Goal: Task Accomplishment & Management: Use online tool/utility

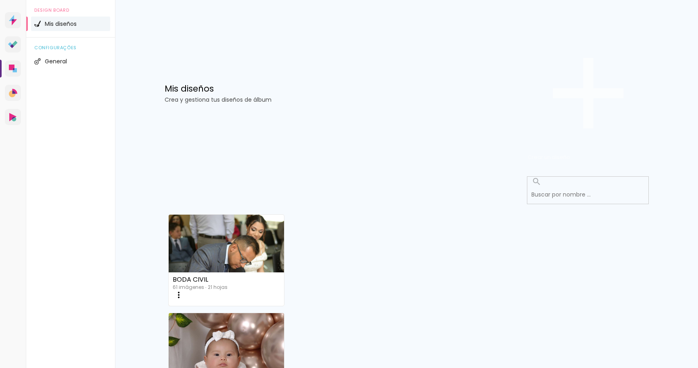
click at [623, 49] on paper-button "Crear un diseño" at bounding box center [588, 93] width 121 height 140
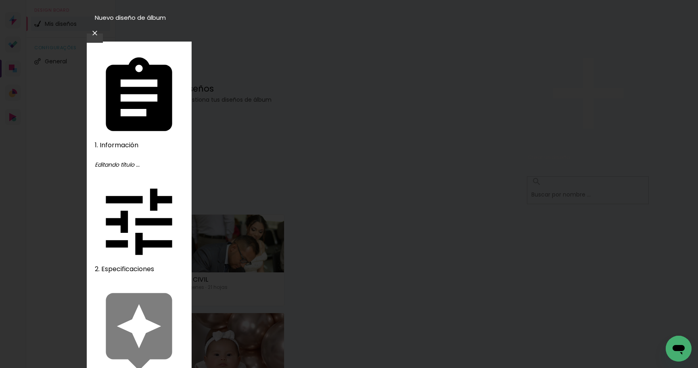
type input "CUMPLEAÑOS [PERSON_NAME]"
type paper-input "CUMPLEAÑOS [PERSON_NAME]"
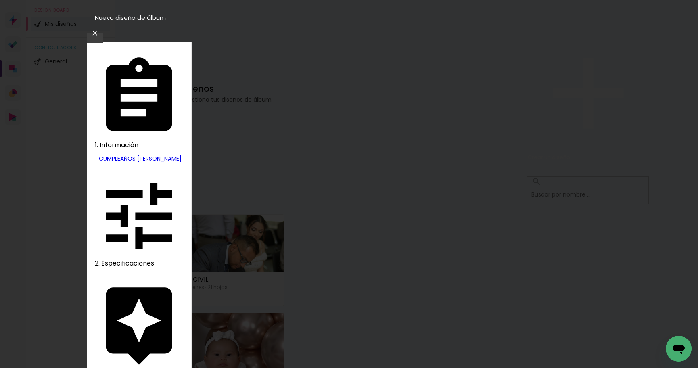
click at [0, 0] on slot "Avanzar" at bounding box center [0, 0] width 0 height 0
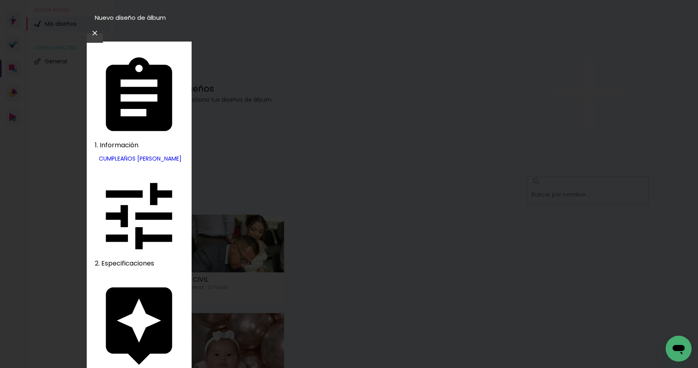
click at [0, 0] on slot "Tamaño libre" at bounding box center [0, 0] width 0 height 0
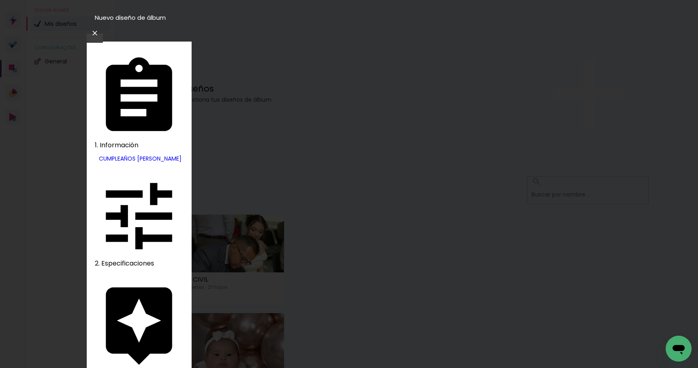
click at [0, 0] on slot "Avanzar" at bounding box center [0, 0] width 0 height 0
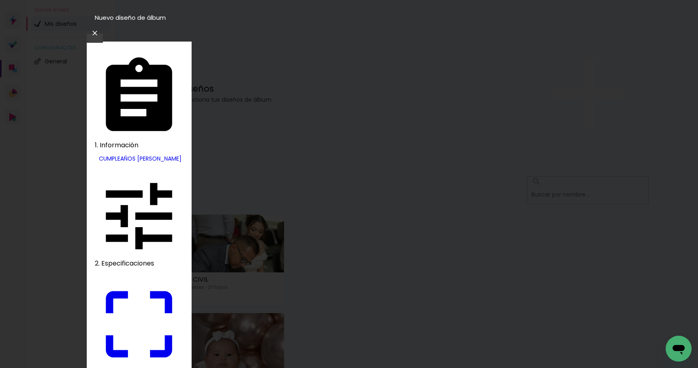
type paper-checkbox "on"
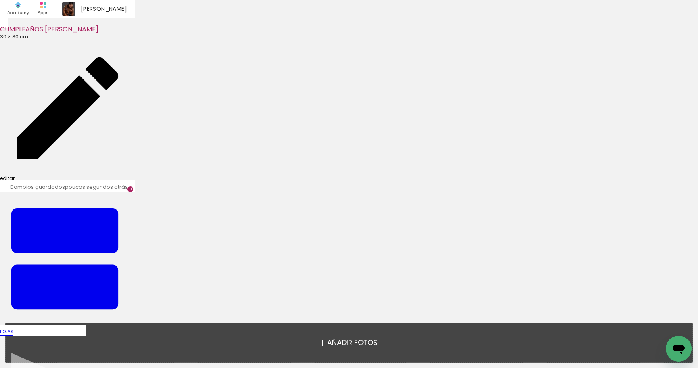
click at [48, 40] on link "editar" at bounding box center [67, 110] width 135 height 141
type input "30"
type input "60"
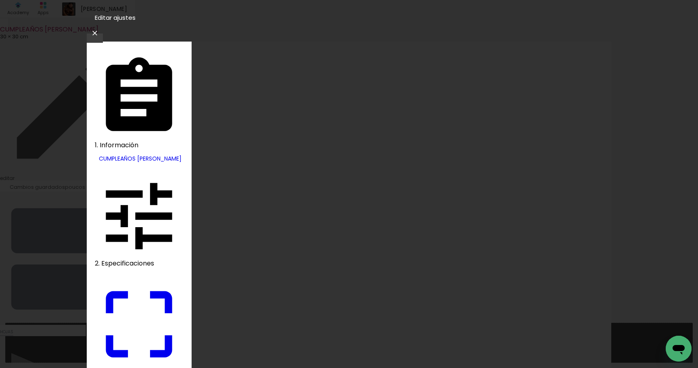
click at [0, 0] on slot "CUMPLEAÑOS [PERSON_NAME]" at bounding box center [0, 0] width 0 height 0
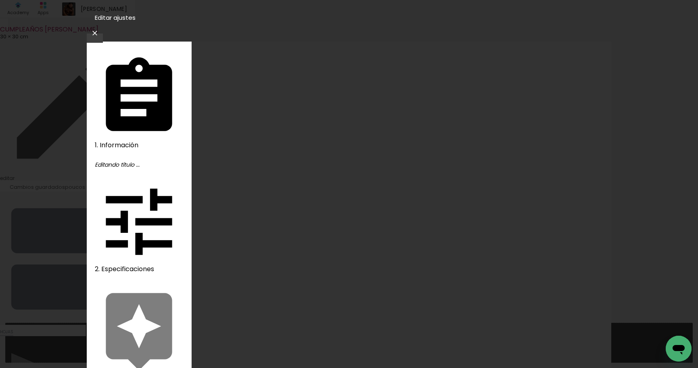
click at [0, 0] on slot "Avanzar" at bounding box center [0, 0] width 0 height 0
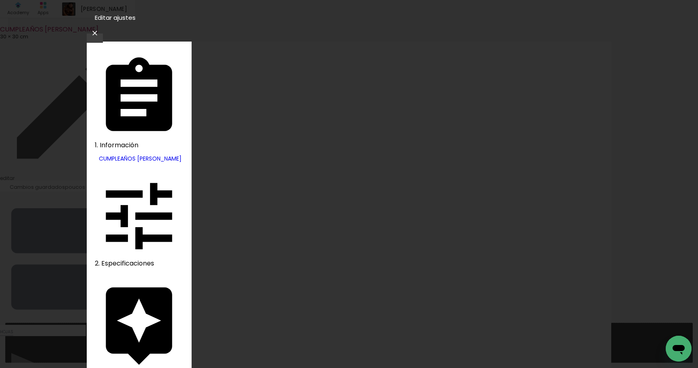
drag, startPoint x: 495, startPoint y: 124, endPoint x: 576, endPoint y: 75, distance: 94.9
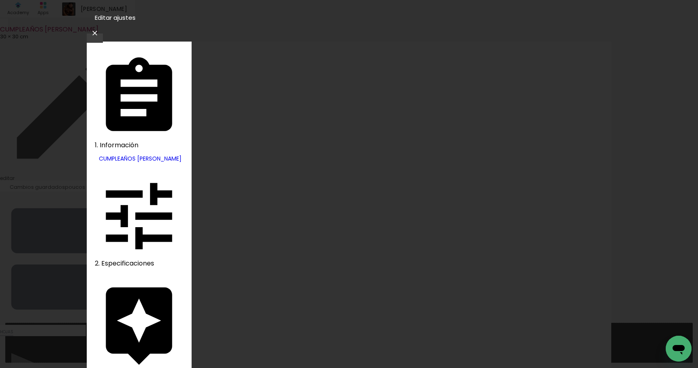
click at [0, 0] on slot "Avanzar" at bounding box center [0, 0] width 0 height 0
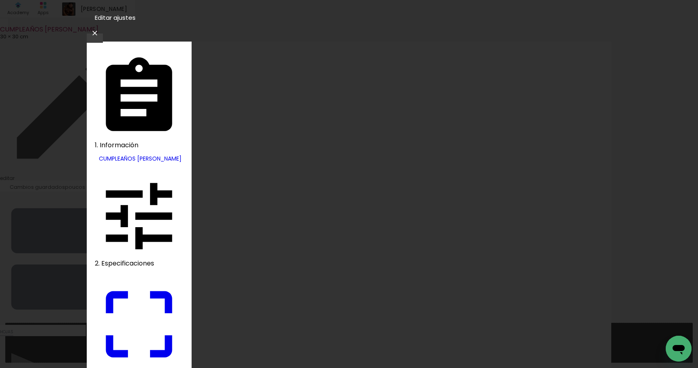
scroll to position [1, 0]
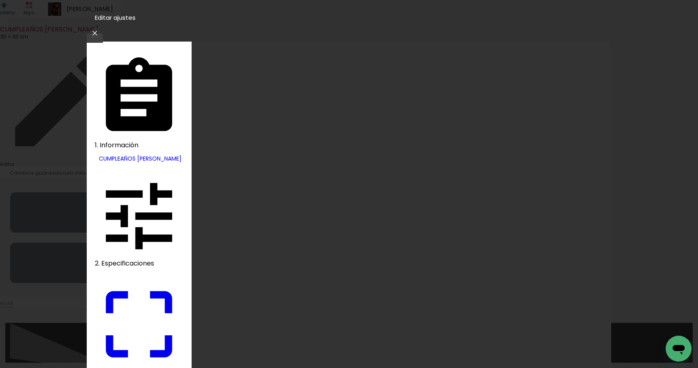
click at [100, 29] on iron-icon at bounding box center [95, 33] width 10 height 8
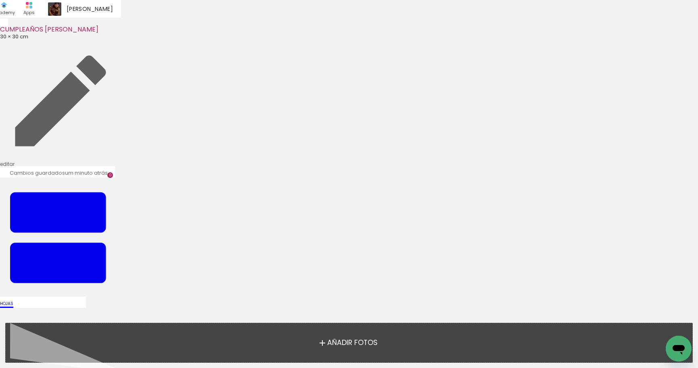
click at [12, 34] on span "30 × 30 cm" at bounding box center [14, 37] width 28 height 8
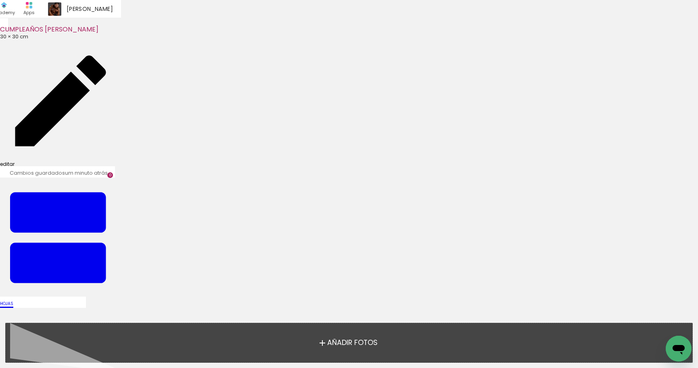
click at [52, 40] on link "editar" at bounding box center [60, 103] width 121 height 127
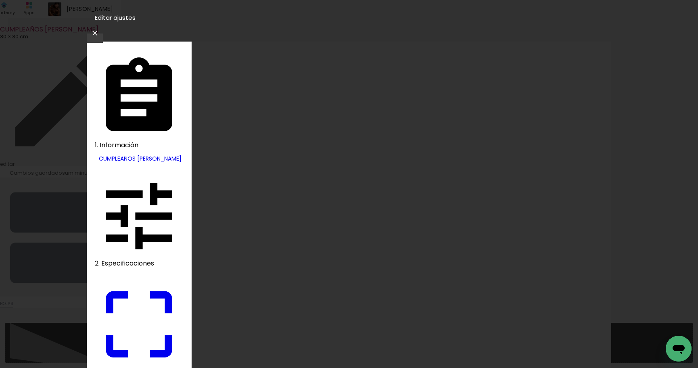
scroll to position [1, 0]
click at [127, 54] on div "1. Información" at bounding box center [139, 103] width 88 height 98
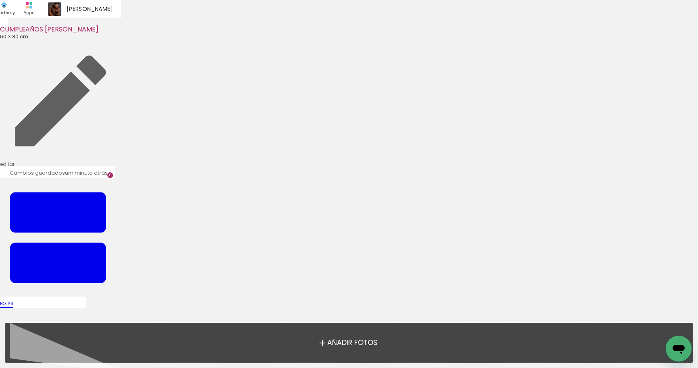
click at [25, 35] on span "60 × 30 cm" at bounding box center [14, 37] width 28 height 8
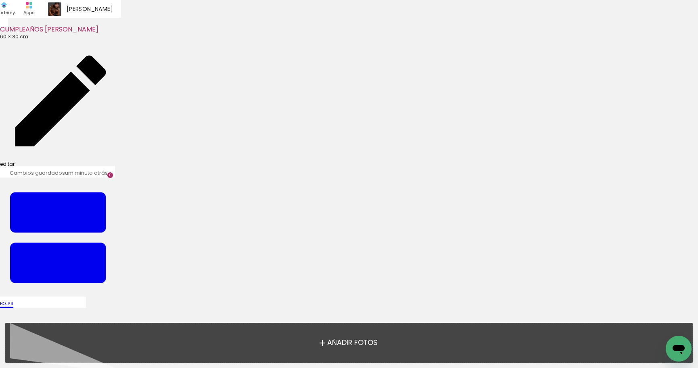
click at [58, 40] on link "editar" at bounding box center [60, 103] width 121 height 127
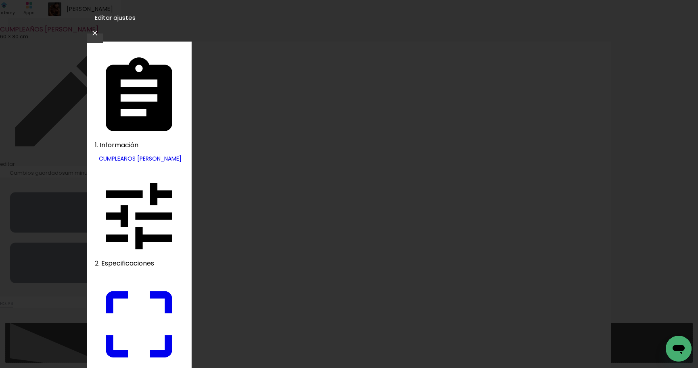
click at [112, 172] on div "2. Especificaciones" at bounding box center [139, 221] width 88 height 98
click at [113, 172] on div "2. Especificaciones" at bounding box center [139, 221] width 88 height 98
click at [116, 368] on div "Tamaño libre" at bounding box center [140, 371] width 85 height 6
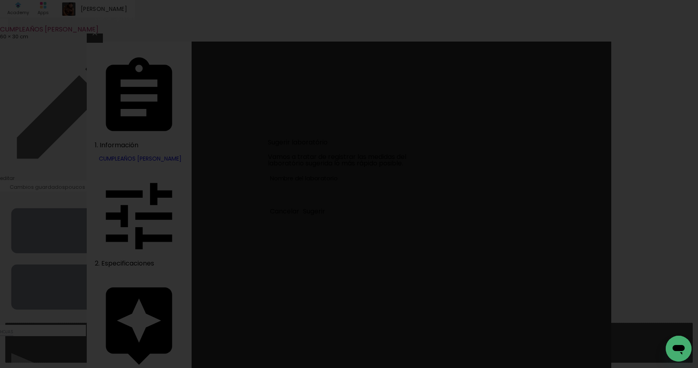
click at [0, 0] on slot "Cancelar" at bounding box center [0, 0] width 0 height 0
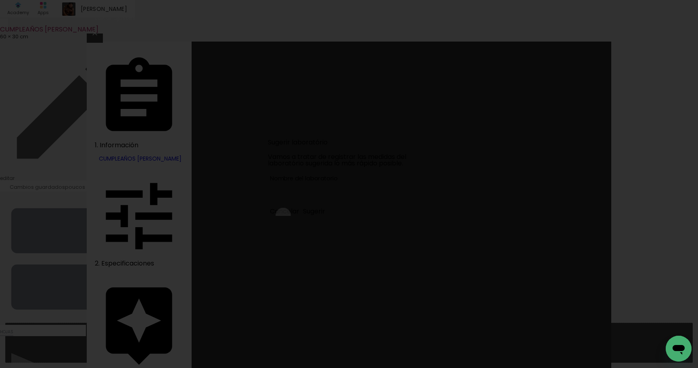
click at [0, 0] on slot "Cancelar" at bounding box center [0, 0] width 0 height 0
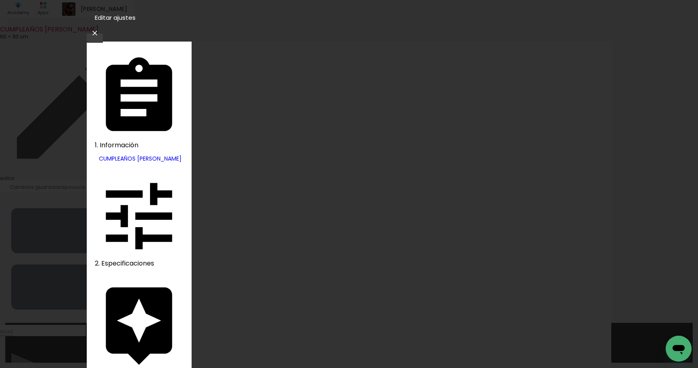
click at [143, 274] on iron-pages "Proveedor Elegir proveedor ... Dismafot" at bounding box center [139, 324] width 88 height 101
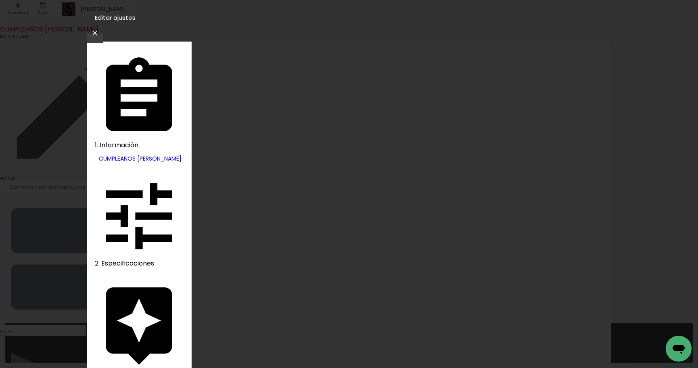
click at [0, 0] on slot "Avanzar" at bounding box center [0, 0] width 0 height 0
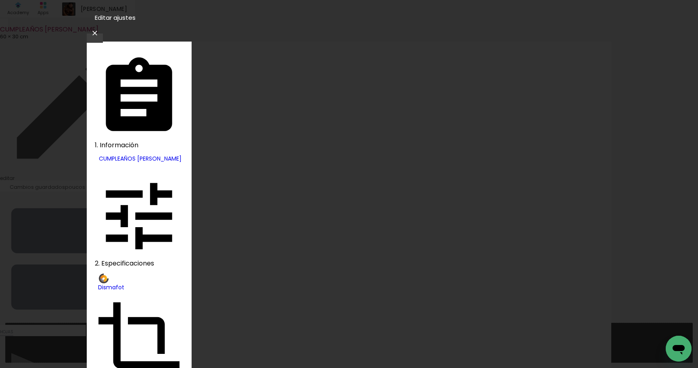
click at [0, 0] on slot "Libro pasta de cuero" at bounding box center [0, 0] width 0 height 0
type input "Libro pasta de cuero"
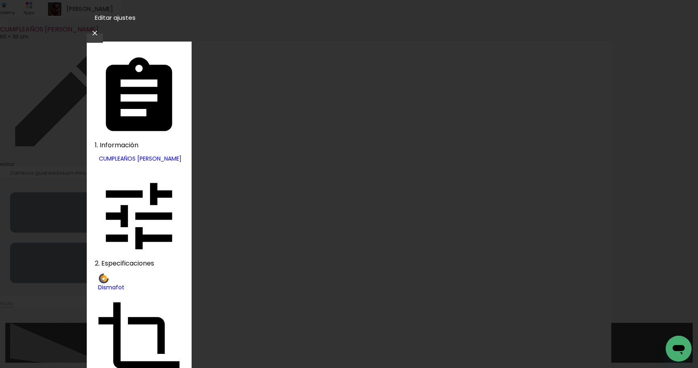
click at [0, 0] on slot "Avanzar" at bounding box center [0, 0] width 0 height 0
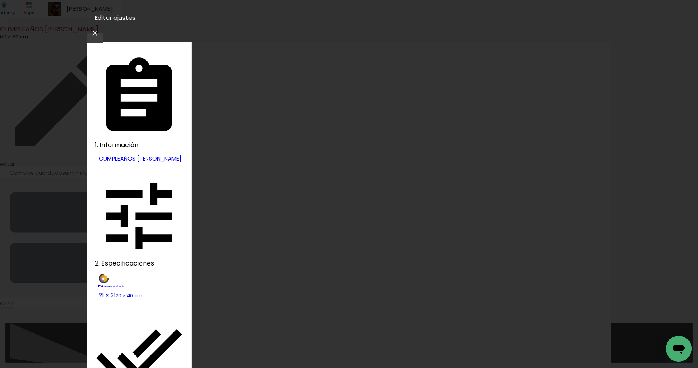
type paper-checkbox "on"
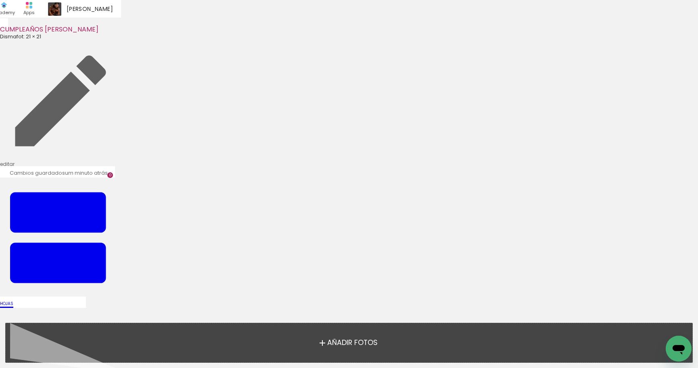
click at [349, 341] on span "Añadir Fotos" at bounding box center [352, 342] width 50 height 7
click at [0, 0] on input "file" at bounding box center [0, 0] width 0 height 0
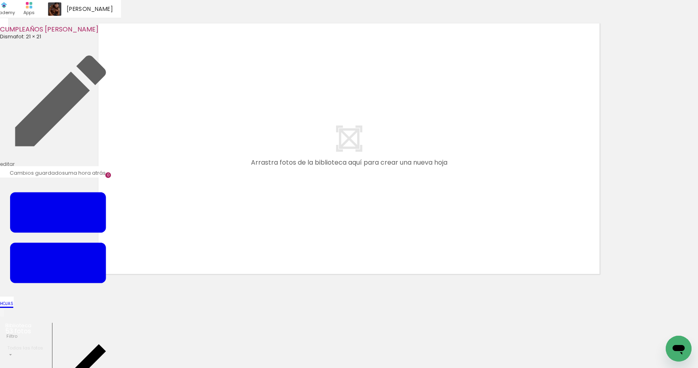
scroll to position [25, 0]
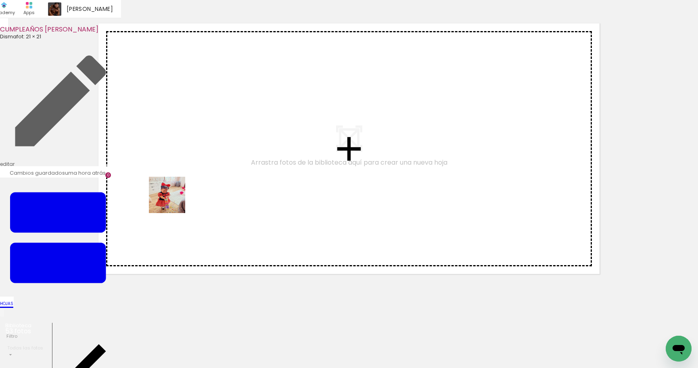
drag, startPoint x: 135, startPoint y: 267, endPoint x: 134, endPoint y: 337, distance: 70.2
click at [175, 197] on quentale-workspace at bounding box center [349, 184] width 698 height 368
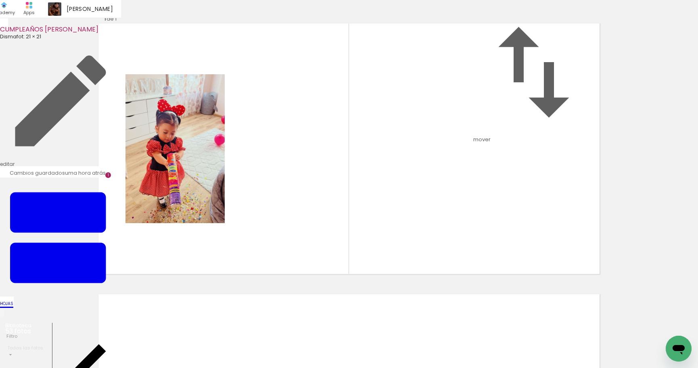
scroll to position [10, 0]
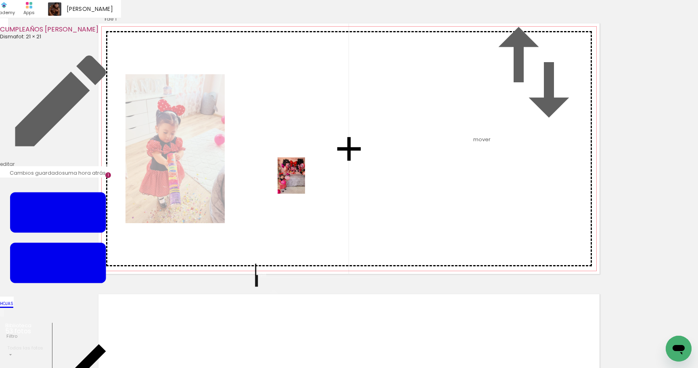
drag, startPoint x: 125, startPoint y: 343, endPoint x: 302, endPoint y: 182, distance: 238.7
click at [302, 182] on quentale-workspace at bounding box center [349, 184] width 698 height 368
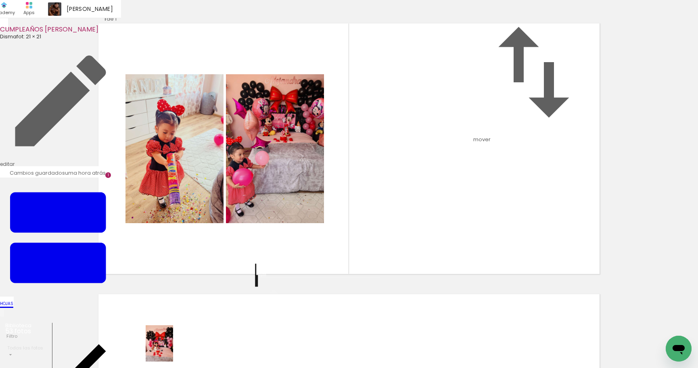
drag, startPoint x: 162, startPoint y: 347, endPoint x: 171, endPoint y: 349, distance: 9.4
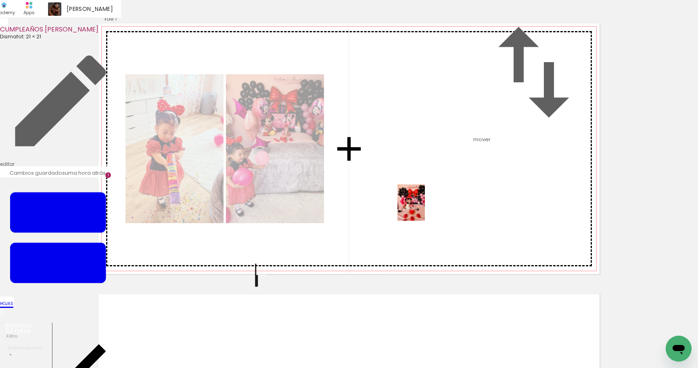
drag, startPoint x: 253, startPoint y: 354, endPoint x: 422, endPoint y: 209, distance: 222.9
click at [422, 209] on quentale-workspace at bounding box center [349, 184] width 698 height 368
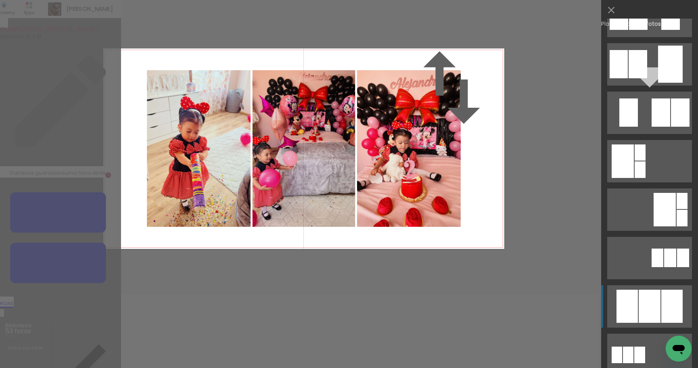
click at [646, 309] on div at bounding box center [650, 306] width 22 height 33
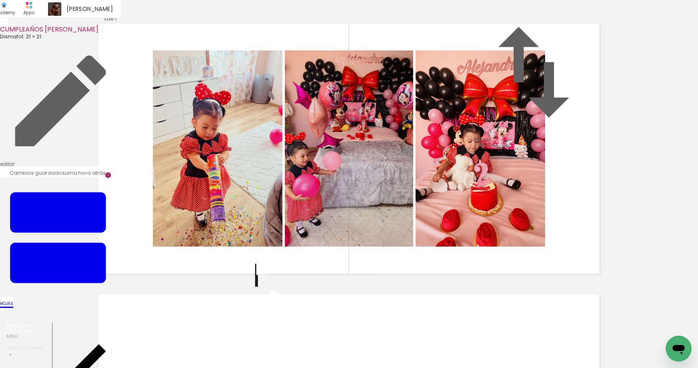
scroll to position [296, 0]
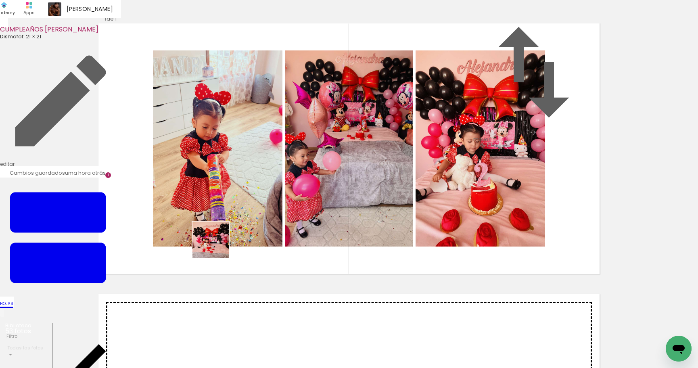
drag, startPoint x: 188, startPoint y: 308, endPoint x: 219, endPoint y: 330, distance: 38.1
click at [221, 239] on quentale-workspace at bounding box center [349, 184] width 698 height 368
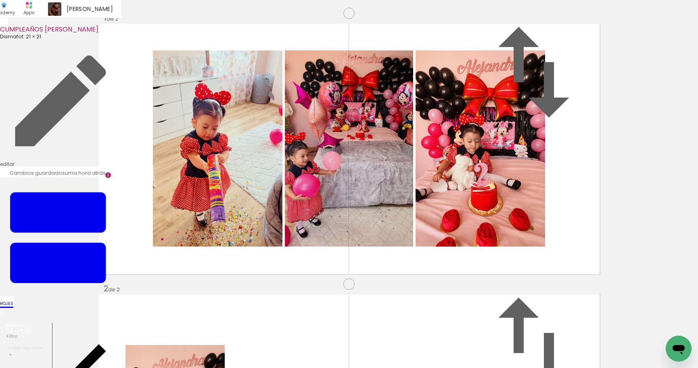
scroll to position [281, 0]
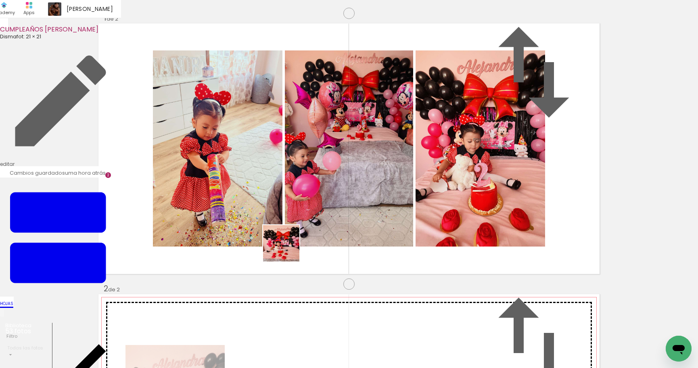
drag, startPoint x: 215, startPoint y: 337, endPoint x: 287, endPoint y: 249, distance: 113.8
click at [287, 249] on quentale-workspace at bounding box center [349, 184] width 698 height 368
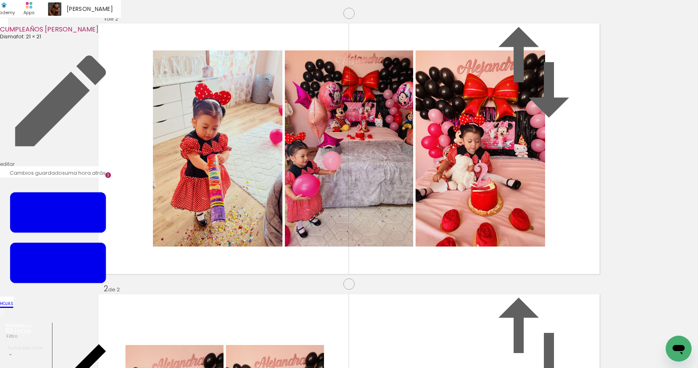
drag, startPoint x: 360, startPoint y: 288, endPoint x: 402, endPoint y: 226, distance: 75.9
click at [400, 230] on quentale-workspace at bounding box center [349, 184] width 698 height 368
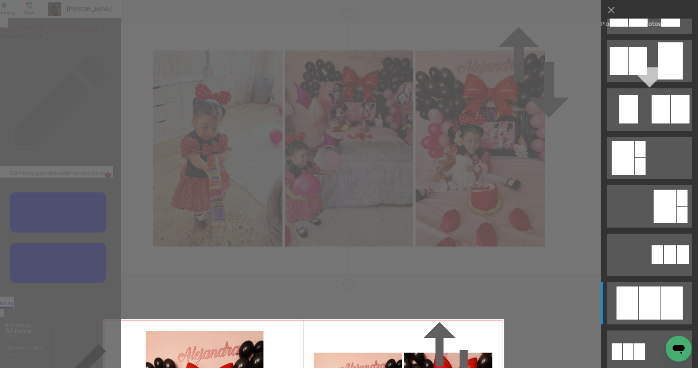
scroll to position [0, 0]
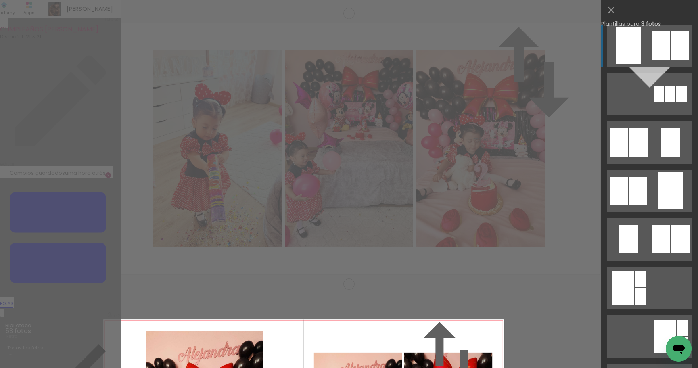
click at [651, 42] on quentale-layouter at bounding box center [649, 46] width 85 height 42
click at [645, 54] on quentale-layouter at bounding box center [649, 45] width 85 height 42
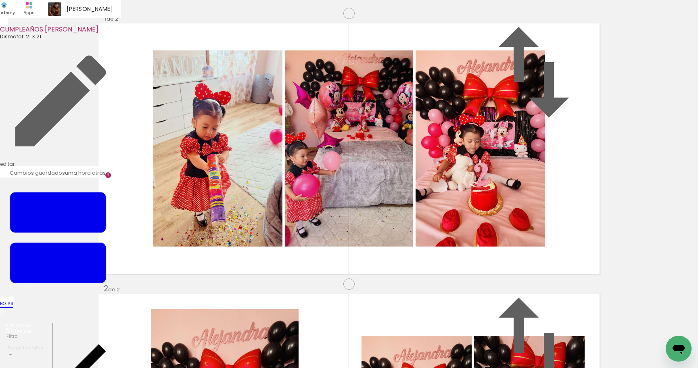
scroll to position [0, 102]
drag, startPoint x: 260, startPoint y: 334, endPoint x: 301, endPoint y: 344, distance: 41.9
click at [290, 261] on quentale-workspace at bounding box center [349, 184] width 698 height 368
drag, startPoint x: 301, startPoint y: 344, endPoint x: 351, endPoint y: 334, distance: 51.0
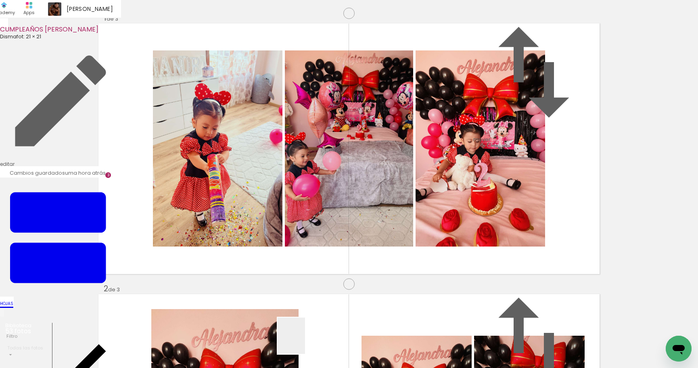
click at [355, 260] on quentale-workspace at bounding box center [349, 184] width 698 height 368
drag, startPoint x: 361, startPoint y: 317, endPoint x: 433, endPoint y: 232, distance: 111.1
click at [418, 246] on quentale-workspace at bounding box center [349, 184] width 698 height 368
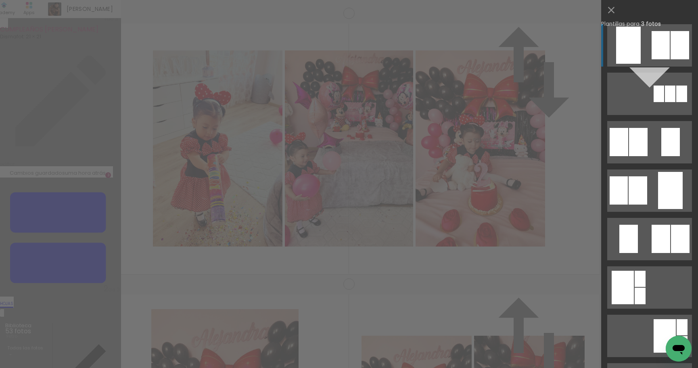
scroll to position [0, 0]
click at [671, 60] on div at bounding box center [680, 45] width 19 height 28
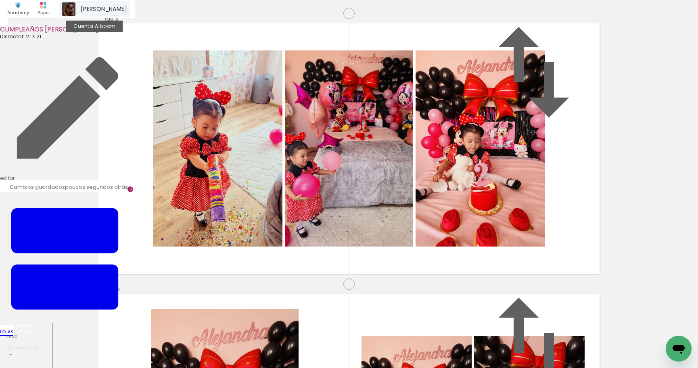
scroll to position [836, 0]
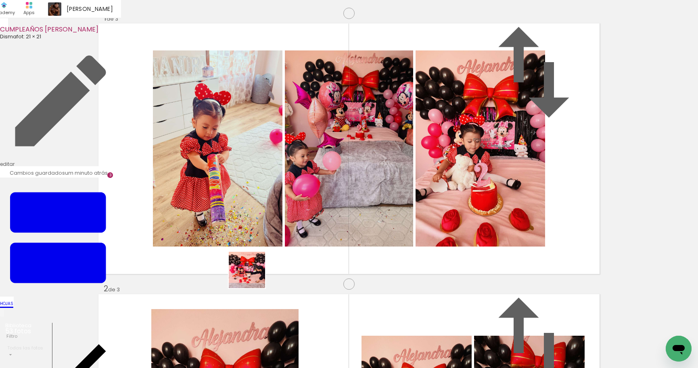
drag, startPoint x: 237, startPoint y: 342, endPoint x: 289, endPoint y: 330, distance: 53.4
click at [262, 220] on quentale-workspace at bounding box center [349, 184] width 698 height 368
drag, startPoint x: 330, startPoint y: 273, endPoint x: 353, endPoint y: 247, distance: 34.0
click at [352, 248] on quentale-workspace at bounding box center [349, 184] width 698 height 368
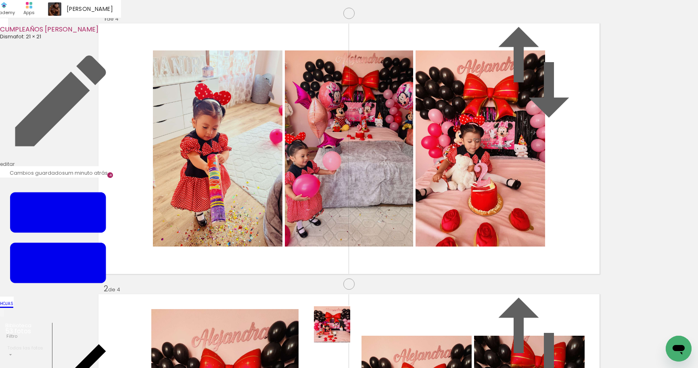
drag, startPoint x: 326, startPoint y: 345, endPoint x: 428, endPoint y: 235, distance: 150.2
click at [424, 240] on quentale-workspace at bounding box center [349, 184] width 698 height 368
drag, startPoint x: 336, startPoint y: 314, endPoint x: 361, endPoint y: 301, distance: 28.5
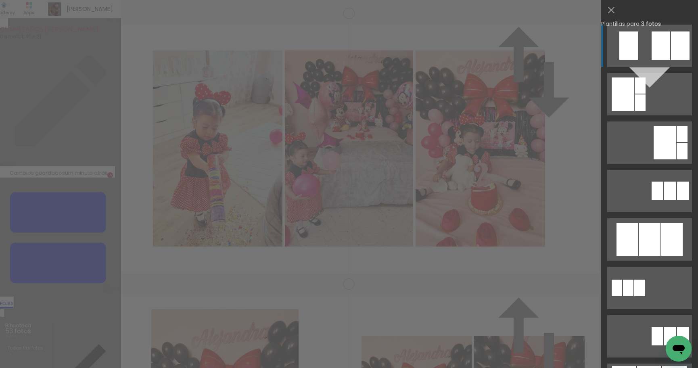
scroll to position [226, 0]
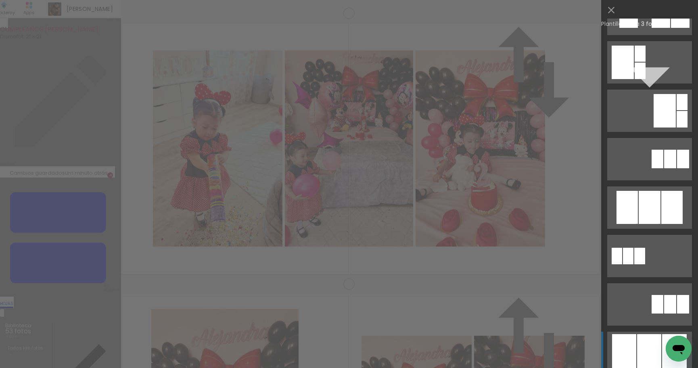
click at [652, 224] on div at bounding box center [650, 207] width 22 height 33
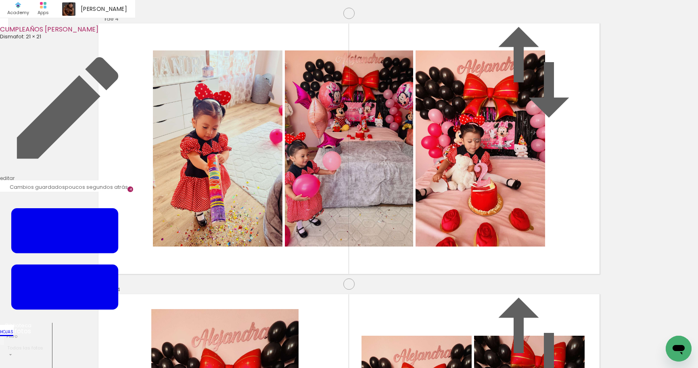
scroll to position [1107, 0]
drag, startPoint x: 199, startPoint y: 349, endPoint x: 254, endPoint y: 339, distance: 56.6
click at [263, 252] on quentale-workspace at bounding box center [349, 184] width 698 height 368
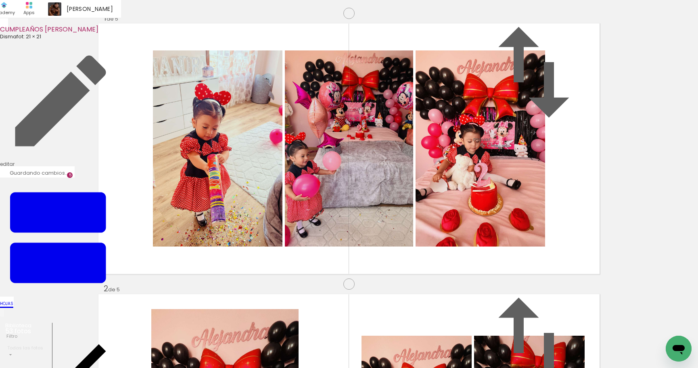
scroll to position [1093, 0]
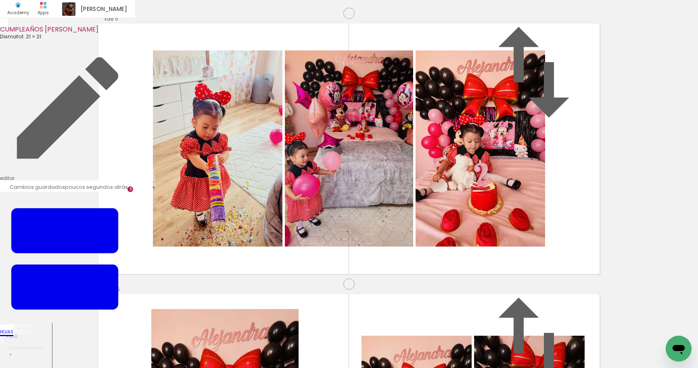
drag, startPoint x: 254, startPoint y: 339, endPoint x: 292, endPoint y: 358, distance: 42.2
click at [321, 274] on quentale-workspace at bounding box center [349, 184] width 698 height 368
drag, startPoint x: 294, startPoint y: 345, endPoint x: 425, endPoint y: 270, distance: 150.9
click at [410, 276] on quentale-workspace at bounding box center [349, 184] width 698 height 368
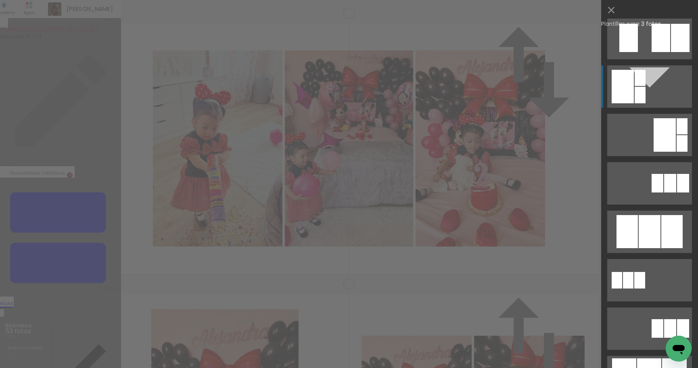
scroll to position [434, 0]
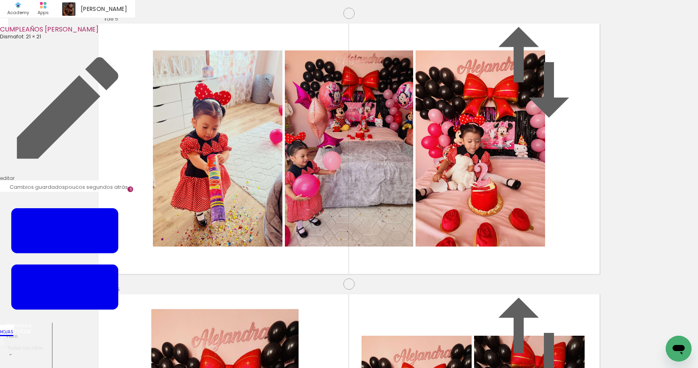
drag, startPoint x: 544, startPoint y: 230, endPoint x: 207, endPoint y: 212, distance: 337.0
click at [0, 0] on slot at bounding box center [0, 0] width 0 height 0
drag, startPoint x: 439, startPoint y: 220, endPoint x: 361, endPoint y: 215, distance: 78.0
click at [0, 0] on slot at bounding box center [0, 0] width 0 height 0
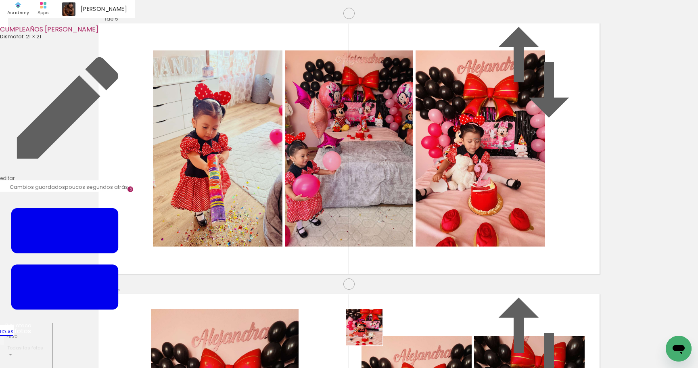
drag, startPoint x: 370, startPoint y: 333, endPoint x: 318, endPoint y: 332, distance: 52.5
click at [375, 286] on quentale-workspace at bounding box center [349, 184] width 698 height 368
drag, startPoint x: 335, startPoint y: 318, endPoint x: 421, endPoint y: 222, distance: 128.0
click at [413, 229] on quentale-workspace at bounding box center [349, 184] width 698 height 368
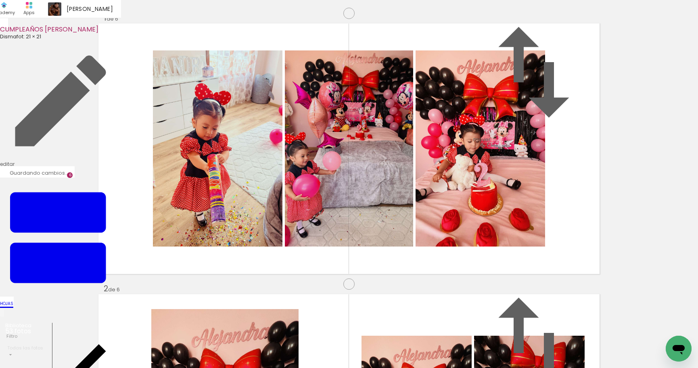
scroll to position [1364, 0]
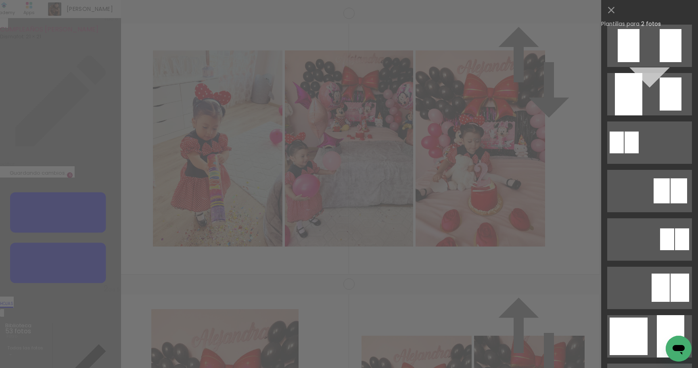
scroll to position [399, 0]
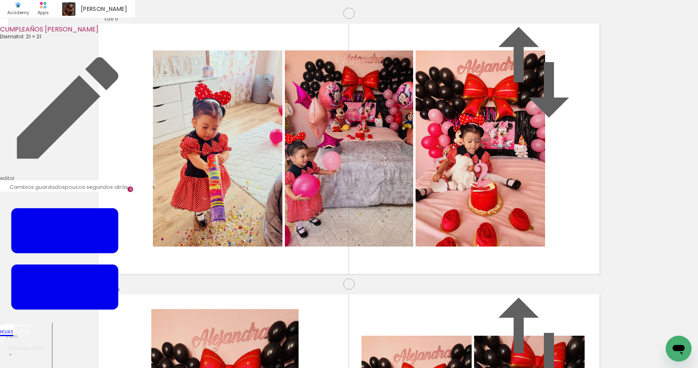
scroll to position [1650, 0]
drag, startPoint x: 276, startPoint y: 339, endPoint x: 415, endPoint y: 343, distance: 138.8
click at [371, 222] on quentale-workspace at bounding box center [349, 184] width 698 height 368
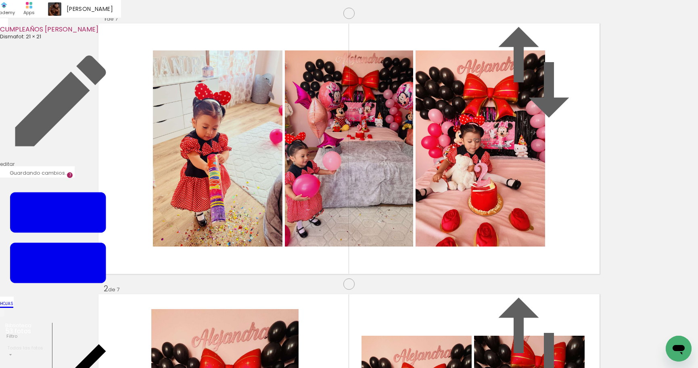
scroll to position [1634, 0]
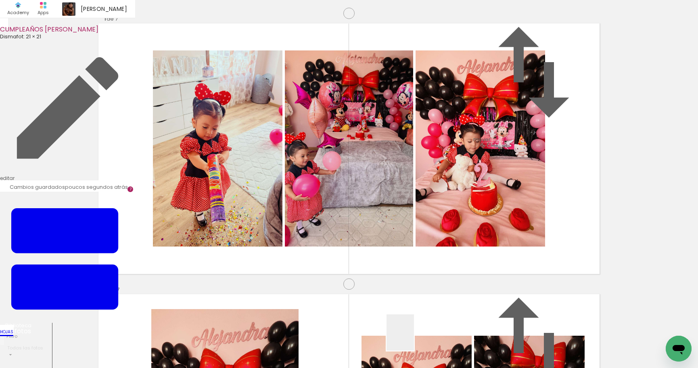
drag, startPoint x: 410, startPoint y: 341, endPoint x: 456, endPoint y: 349, distance: 46.4
click at [437, 272] on quentale-workspace at bounding box center [349, 184] width 698 height 368
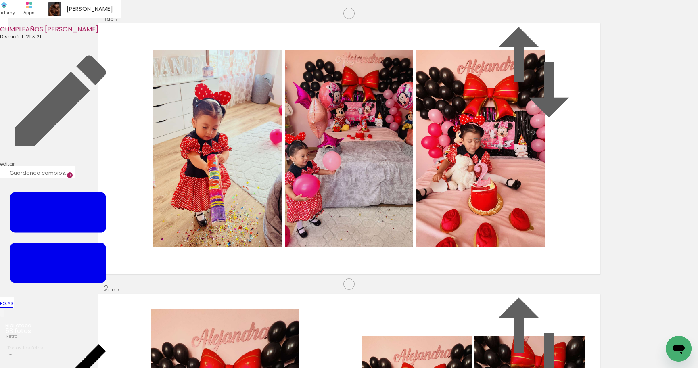
click at [502, 226] on quentale-workspace at bounding box center [349, 184] width 698 height 368
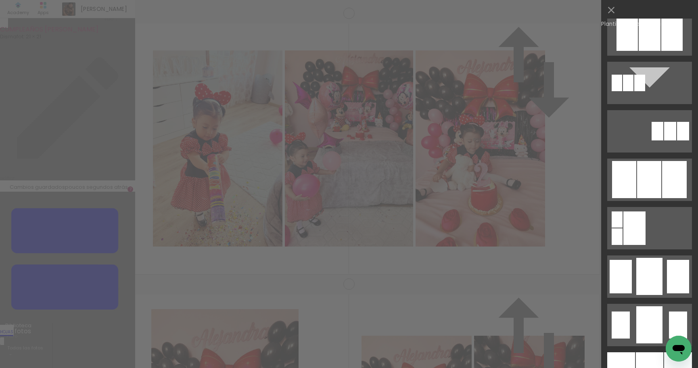
scroll to position [0, 0]
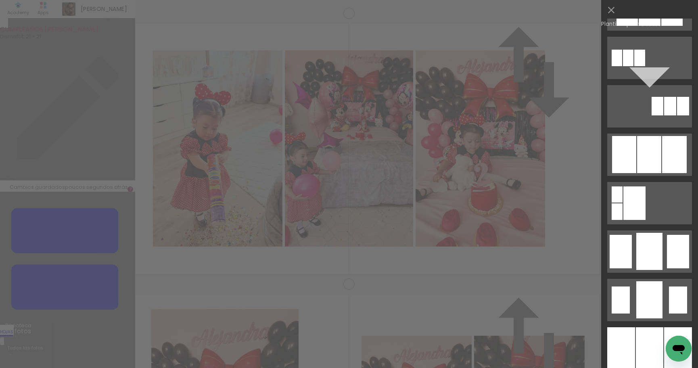
click at [660, 26] on div at bounding box center [650, 9] width 22 height 33
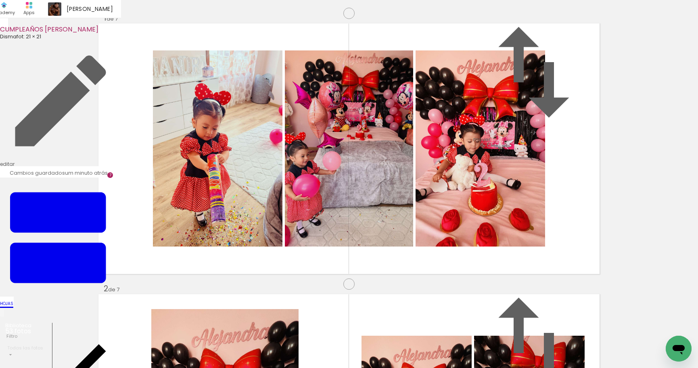
scroll to position [1634, 0]
drag, startPoint x: 329, startPoint y: 199, endPoint x: 183, endPoint y: 196, distance: 146.5
click at [0, 0] on slot at bounding box center [0, 0] width 0 height 0
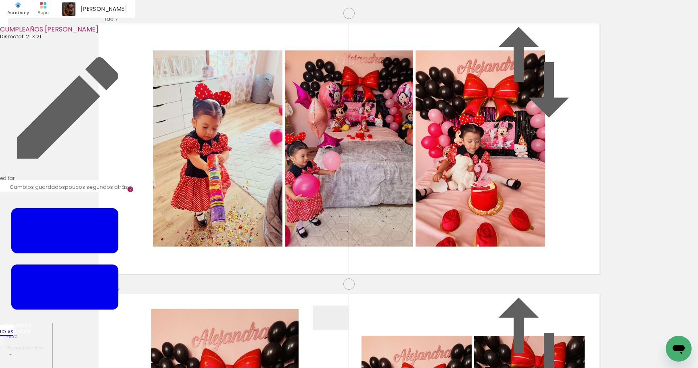
drag, startPoint x: 336, startPoint y: 349, endPoint x: 433, endPoint y: 315, distance: 102.2
click at [320, 188] on quentale-workspace at bounding box center [349, 184] width 698 height 368
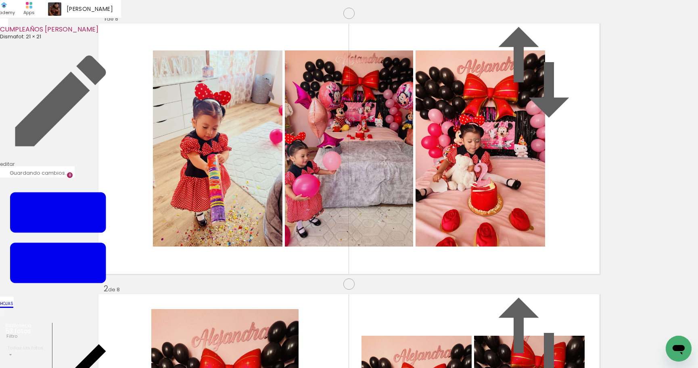
scroll to position [1905, 0]
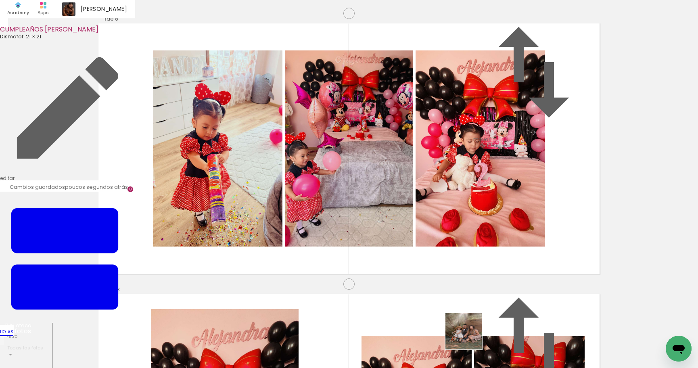
drag, startPoint x: 470, startPoint y: 337, endPoint x: 486, endPoint y: 220, distance: 118.6
click at [486, 221] on quentale-workspace at bounding box center [349, 184] width 698 height 368
drag, startPoint x: 396, startPoint y: 302, endPoint x: 425, endPoint y: 339, distance: 46.8
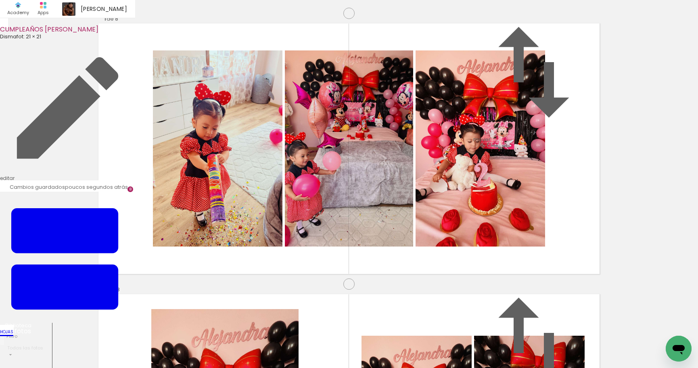
click at [411, 259] on quentale-workspace at bounding box center [349, 184] width 698 height 368
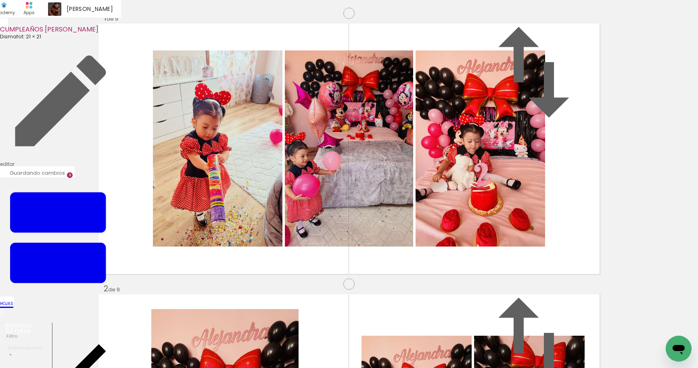
scroll to position [2176, 0]
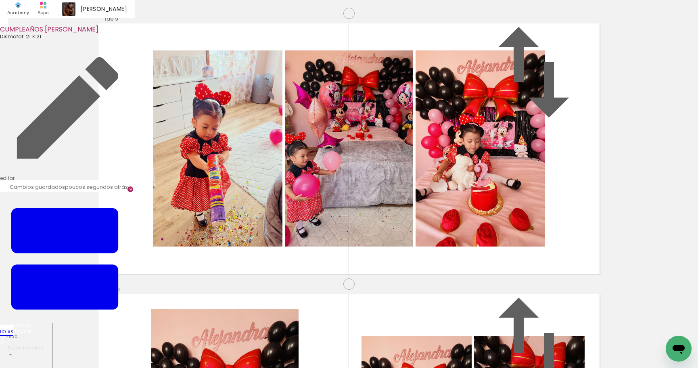
drag, startPoint x: 425, startPoint y: 339, endPoint x: 499, endPoint y: 185, distance: 170.7
click at [491, 209] on quentale-workspace at bounding box center [349, 184] width 698 height 368
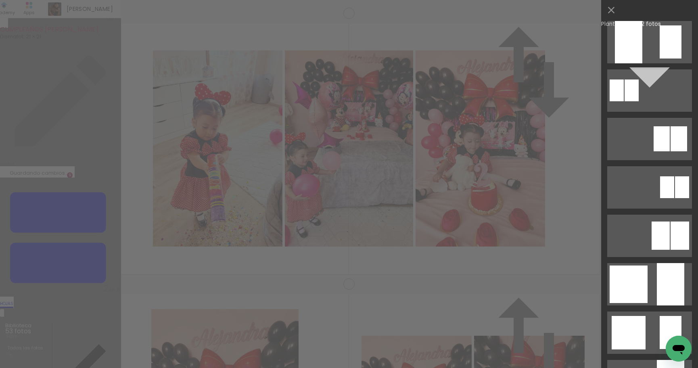
scroll to position [475, 0]
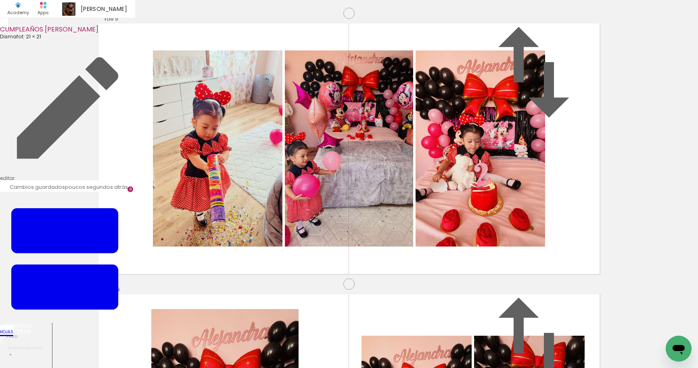
drag, startPoint x: 509, startPoint y: 206, endPoint x: 302, endPoint y: 197, distance: 206.8
click at [0, 0] on slot at bounding box center [0, 0] width 0 height 0
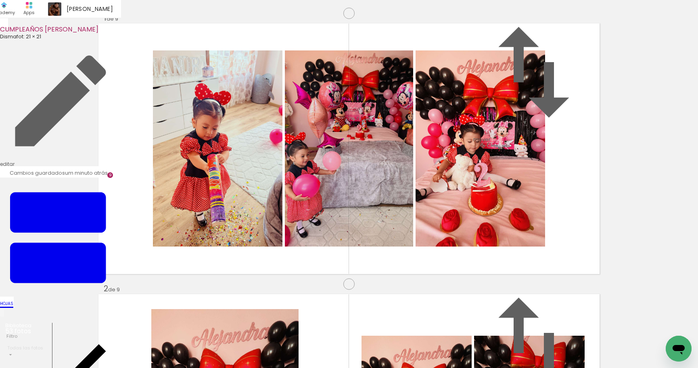
scroll to position [0, 880]
drag, startPoint x: 344, startPoint y: 321, endPoint x: 380, endPoint y: 349, distance: 45.8
click at [380, 260] on quentale-workspace at bounding box center [349, 184] width 698 height 368
drag, startPoint x: 413, startPoint y: 262, endPoint x: 426, endPoint y: 230, distance: 33.9
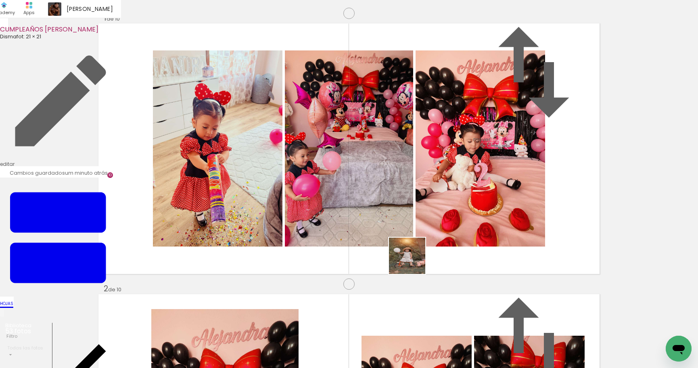
click at [426, 230] on quentale-workspace at bounding box center [349, 184] width 698 height 368
drag, startPoint x: 286, startPoint y: 347, endPoint x: 355, endPoint y: 247, distance: 122.1
click at [353, 250] on quentale-workspace at bounding box center [349, 184] width 698 height 368
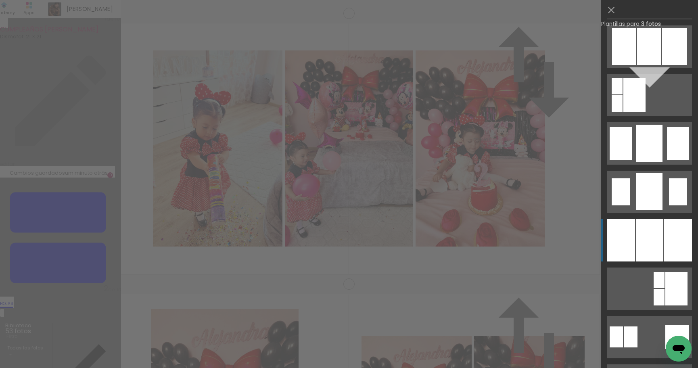
scroll to position [532, 0]
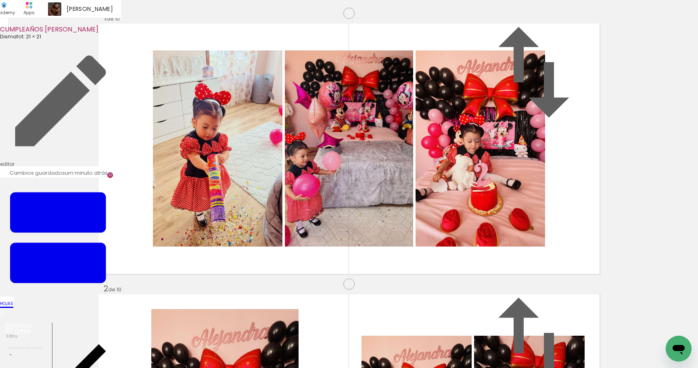
scroll to position [0, 940]
drag, startPoint x: 365, startPoint y: 339, endPoint x: 414, endPoint y: 338, distance: 48.4
click at [402, 274] on quentale-workspace at bounding box center [349, 184] width 698 height 368
drag, startPoint x: 424, startPoint y: 317, endPoint x: 456, endPoint y: 332, distance: 35.2
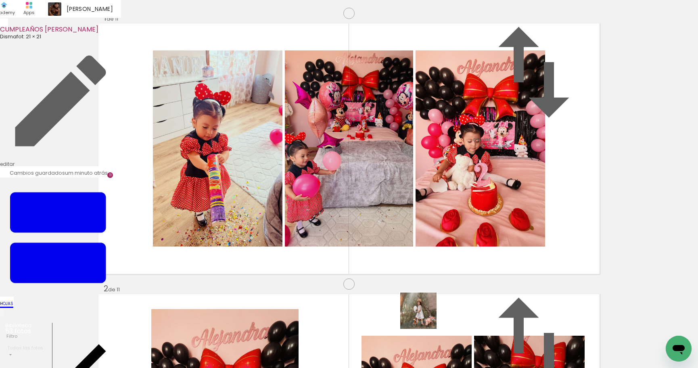
click at [458, 255] on quentale-workspace at bounding box center [349, 184] width 698 height 368
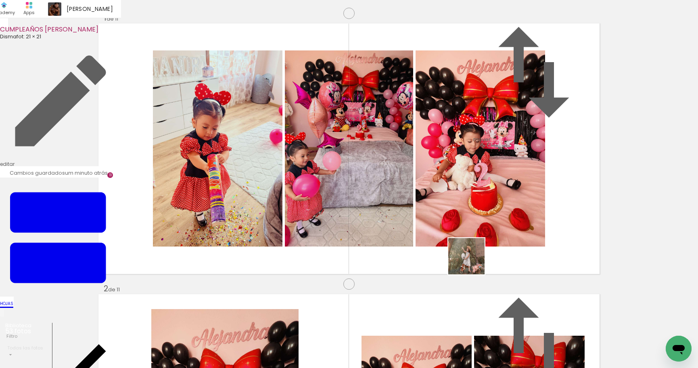
drag, startPoint x: 472, startPoint y: 262, endPoint x: 472, endPoint y: 236, distance: 26.6
click at [472, 239] on quentale-workspace at bounding box center [349, 184] width 698 height 368
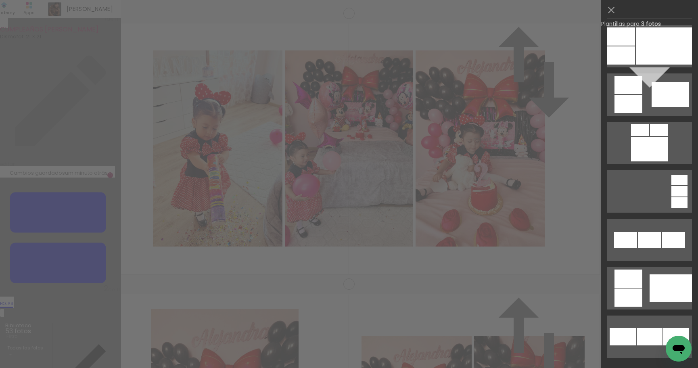
scroll to position [0, 0]
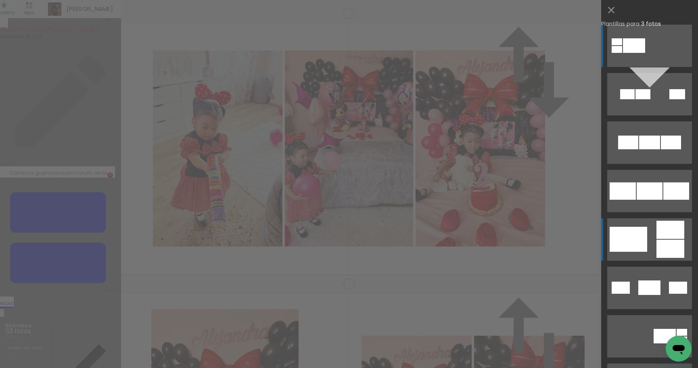
click at [675, 99] on div at bounding box center [677, 94] width 16 height 10
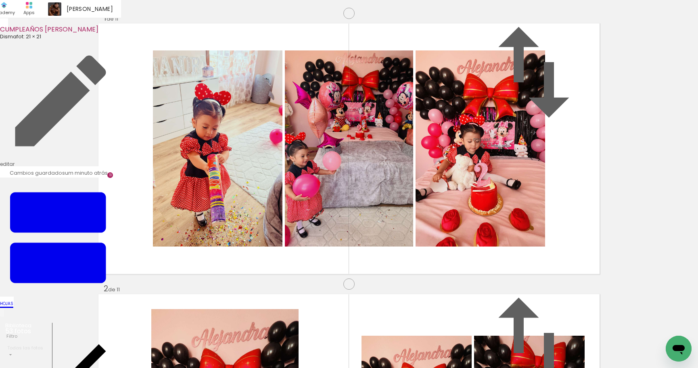
drag, startPoint x: 485, startPoint y: 140, endPoint x: 249, endPoint y: 178, distance: 239.0
click at [0, 0] on slot at bounding box center [0, 0] width 0 height 0
drag, startPoint x: 375, startPoint y: 338, endPoint x: 376, endPoint y: 288, distance: 50.0
click at [376, 298] on quentale-workspace at bounding box center [349, 184] width 698 height 368
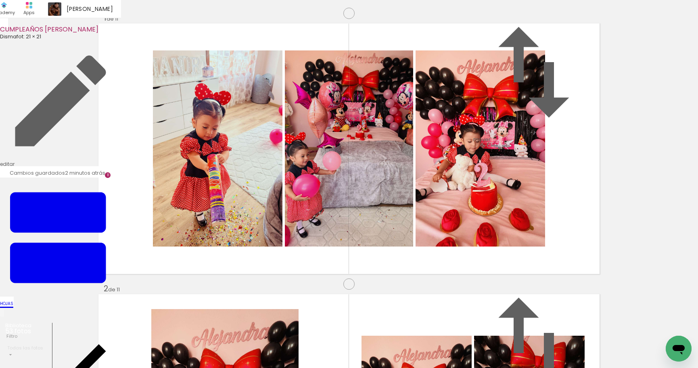
scroll to position [0, 1108]
drag, startPoint x: 330, startPoint y: 347, endPoint x: 389, endPoint y: 347, distance: 59.7
click at [345, 223] on quentale-workspace at bounding box center [349, 184] width 698 height 368
drag, startPoint x: 467, startPoint y: 249, endPoint x: 474, endPoint y: 216, distance: 34.0
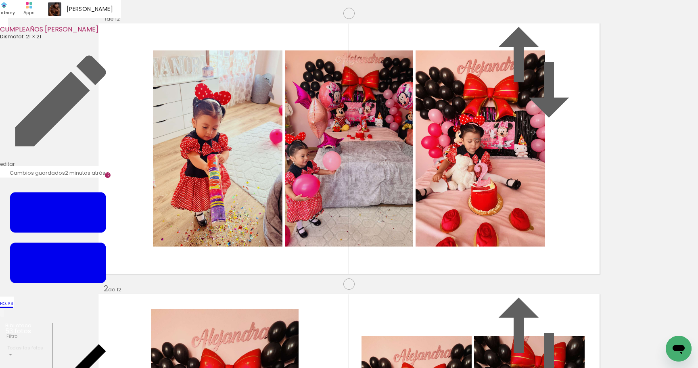
click at [474, 220] on quentale-workspace at bounding box center [349, 184] width 698 height 368
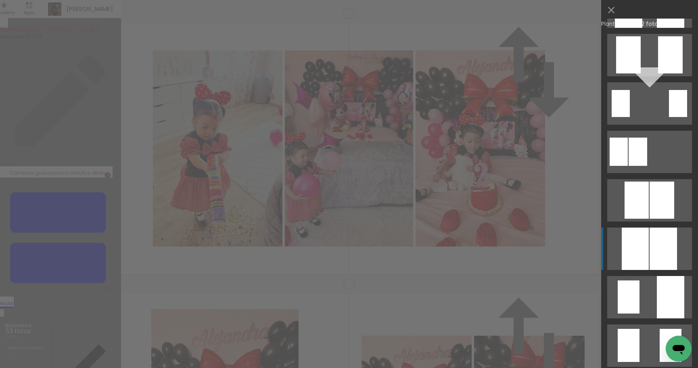
scroll to position [76, 0]
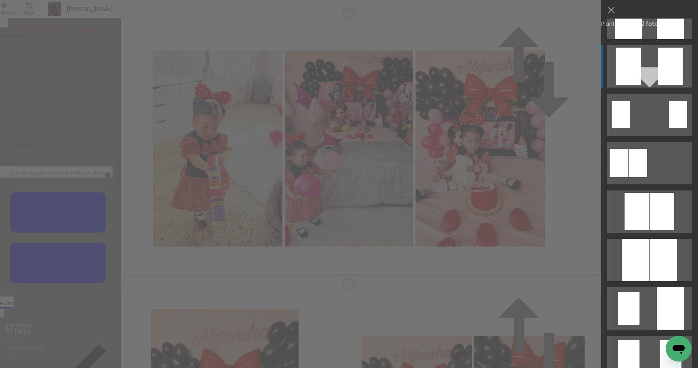
click at [675, 39] on div at bounding box center [670, 18] width 27 height 42
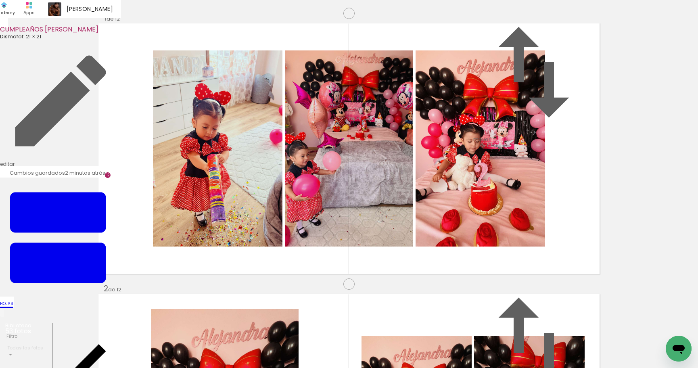
drag, startPoint x: 495, startPoint y: 170, endPoint x: 268, endPoint y: 189, distance: 227.5
click at [0, 0] on slot at bounding box center [0, 0] width 0 height 0
drag, startPoint x: 598, startPoint y: 342, endPoint x: 380, endPoint y: 346, distance: 217.5
click at [335, 226] on quentale-workspace at bounding box center [349, 184] width 698 height 368
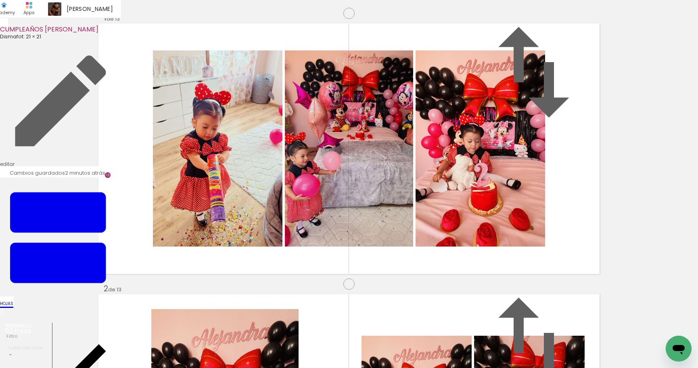
scroll to position [3259, 0]
drag, startPoint x: 393, startPoint y: 327, endPoint x: 506, endPoint y: 201, distance: 168.9
click at [506, 201] on quentale-workspace at bounding box center [349, 184] width 698 height 368
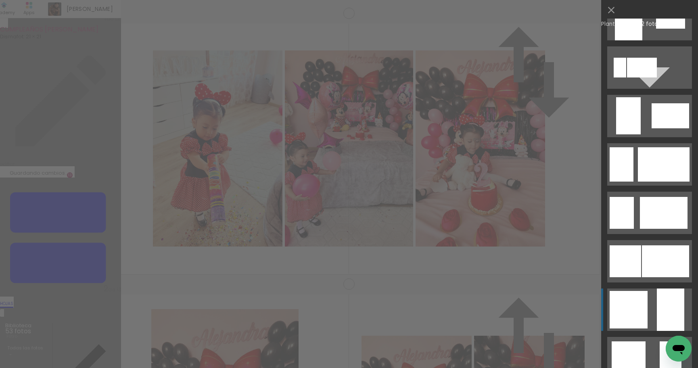
scroll to position [511, 0]
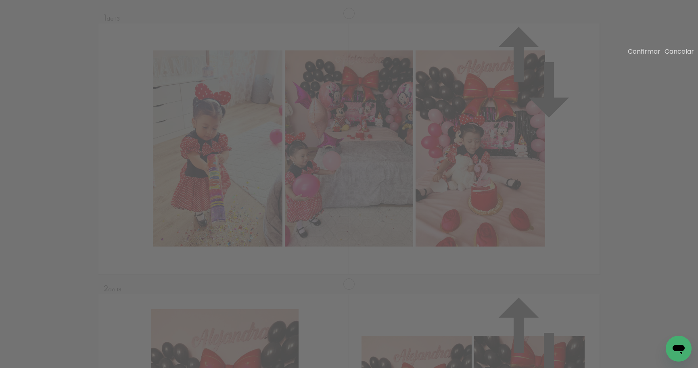
scroll to position [3259, 0]
drag, startPoint x: 267, startPoint y: 228, endPoint x: 274, endPoint y: 228, distance: 7.7
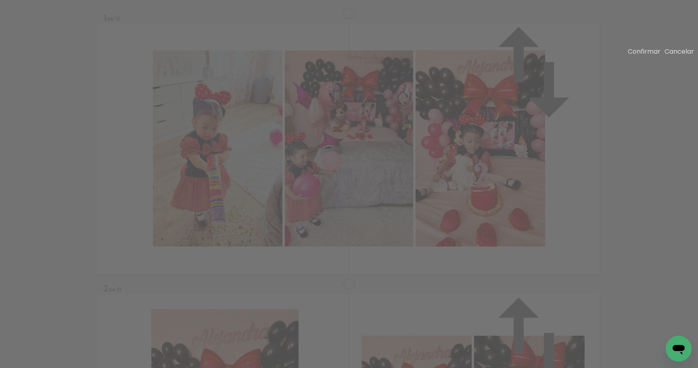
click at [0, 0] on slot "Confirmar" at bounding box center [0, 0] width 0 height 0
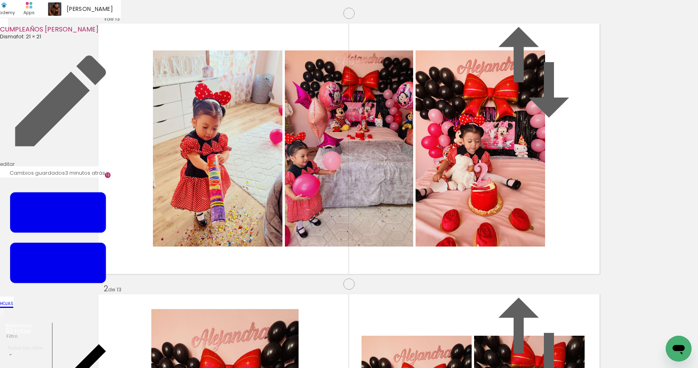
drag, startPoint x: 278, startPoint y: 151, endPoint x: 301, endPoint y: 159, distance: 24.4
drag, startPoint x: 407, startPoint y: 240, endPoint x: 428, endPoint y: 328, distance: 90.3
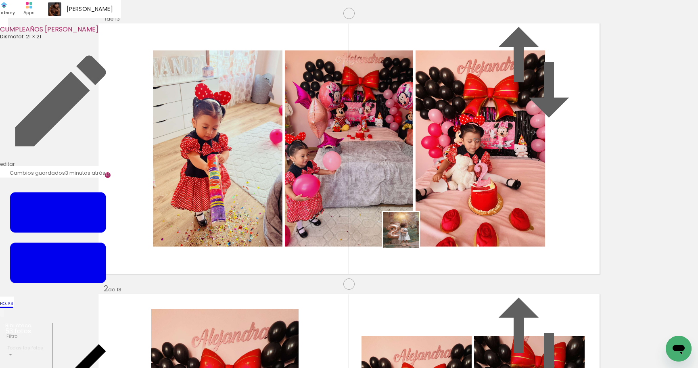
click at [407, 234] on quentale-workspace at bounding box center [349, 184] width 698 height 368
drag, startPoint x: 462, startPoint y: 263, endPoint x: 488, endPoint y: 303, distance: 48.5
click at [467, 243] on quentale-workspace at bounding box center [349, 184] width 698 height 368
drag, startPoint x: 481, startPoint y: 327, endPoint x: 510, endPoint y: 353, distance: 39.4
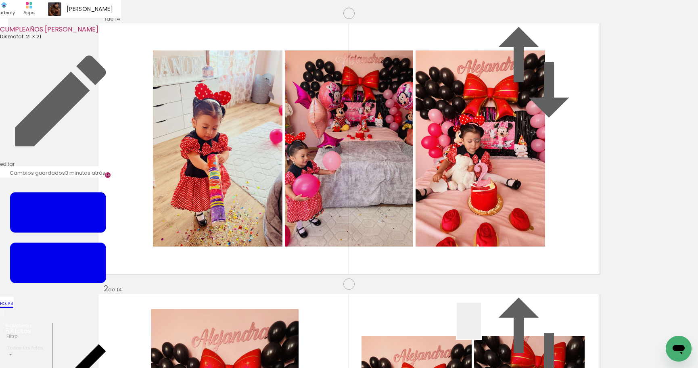
click at [515, 213] on quentale-workspace at bounding box center [349, 184] width 698 height 368
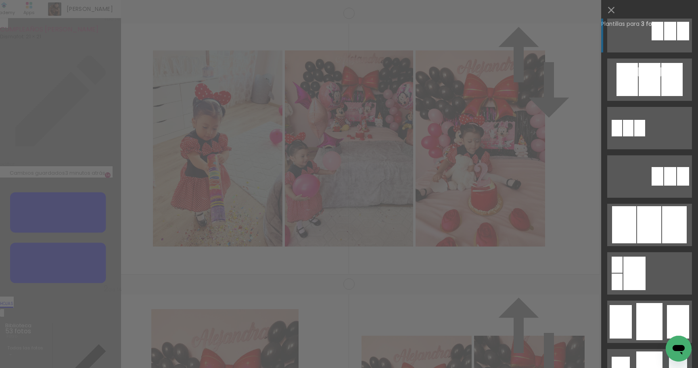
scroll to position [364, 0]
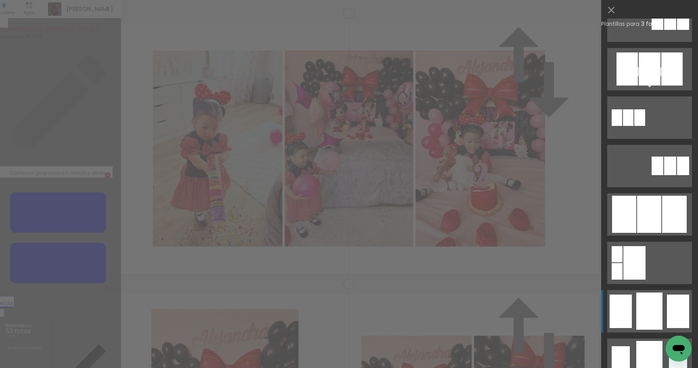
click at [652, 86] on div at bounding box center [650, 68] width 22 height 33
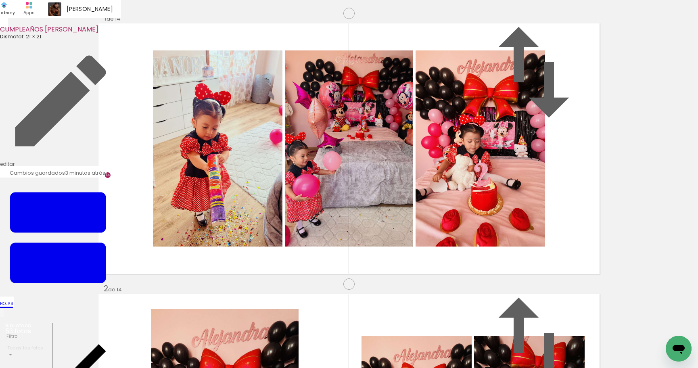
drag, startPoint x: 530, startPoint y: 156, endPoint x: 170, endPoint y: 174, distance: 359.9
click at [0, 0] on slot at bounding box center [0, 0] width 0 height 0
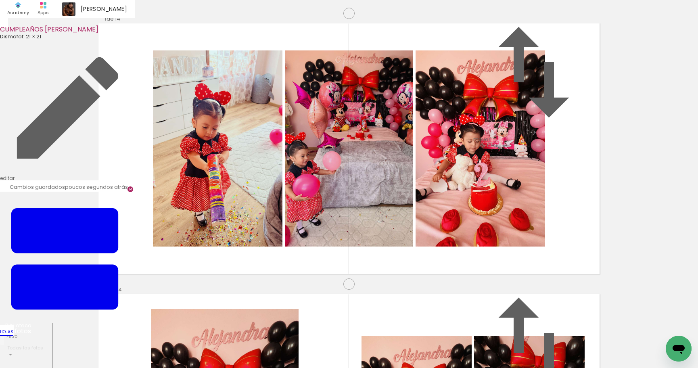
scroll to position [0, 1582]
drag, startPoint x: 270, startPoint y: 269, endPoint x: 215, endPoint y: 341, distance: 90.2
click at [269, 262] on quentale-workspace at bounding box center [349, 184] width 698 height 368
drag, startPoint x: 216, startPoint y: 341, endPoint x: 405, endPoint y: 253, distance: 207.9
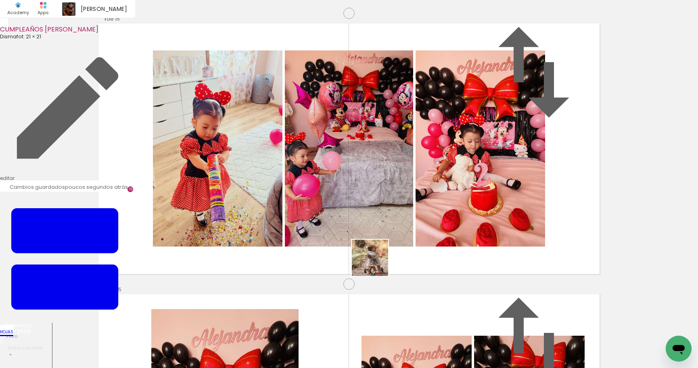
click at [405, 253] on quentale-workspace at bounding box center [349, 184] width 698 height 368
drag, startPoint x: 194, startPoint y: 332, endPoint x: 336, endPoint y: 234, distance: 172.7
click at [336, 234] on quentale-workspace at bounding box center [349, 184] width 698 height 368
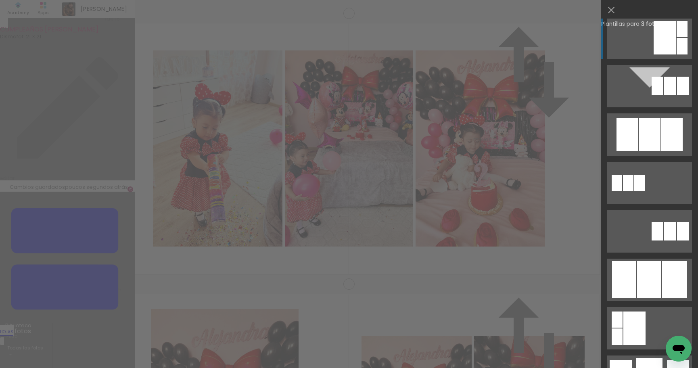
scroll to position [301, 0]
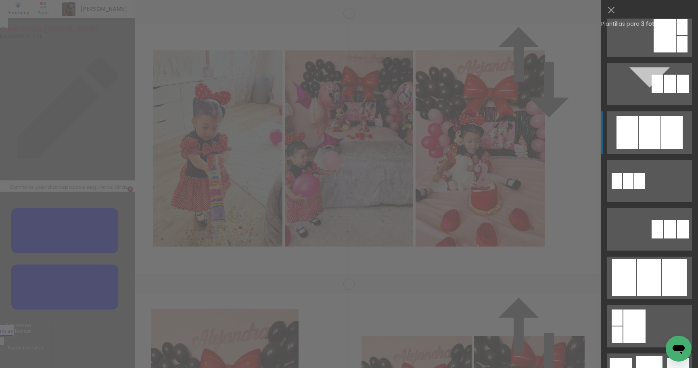
click at [659, 136] on div at bounding box center [650, 132] width 22 height 33
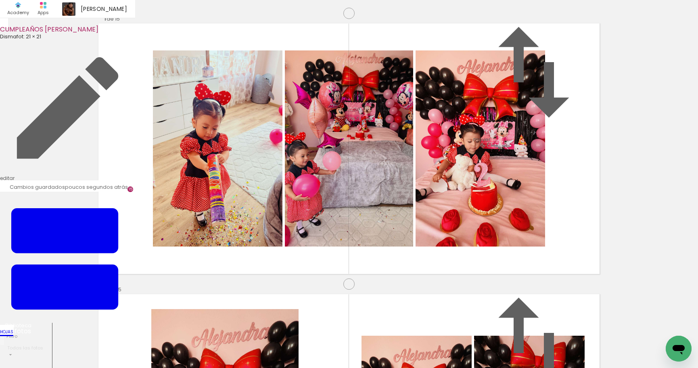
drag, startPoint x: 353, startPoint y: 182, endPoint x: 194, endPoint y: 180, distance: 158.2
click at [0, 0] on slot at bounding box center [0, 0] width 0 height 0
drag, startPoint x: 314, startPoint y: 341, endPoint x: 334, endPoint y: 245, distance: 98.6
click at [334, 251] on quentale-workspace at bounding box center [349, 184] width 698 height 368
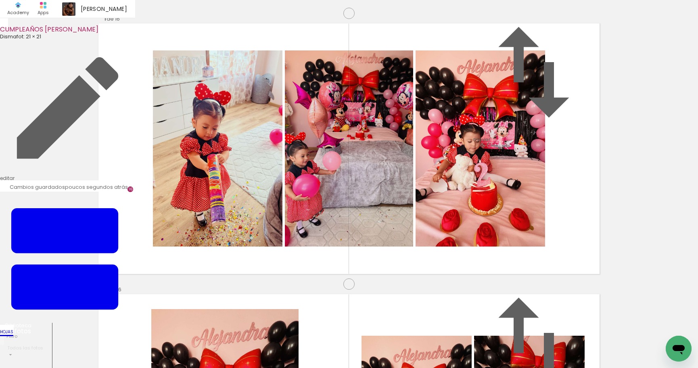
scroll to position [4071, 0]
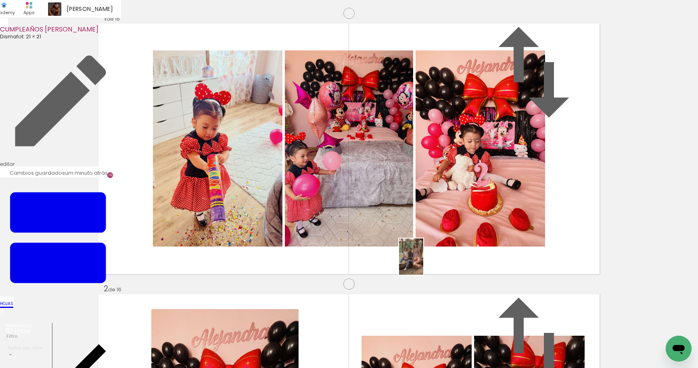
drag, startPoint x: 366, startPoint y: 343, endPoint x: 433, endPoint y: 247, distance: 116.4
click at [433, 247] on quentale-workspace at bounding box center [349, 184] width 698 height 368
drag, startPoint x: 412, startPoint y: 324, endPoint x: 441, endPoint y: 323, distance: 29.5
click at [430, 221] on quentale-workspace at bounding box center [349, 184] width 698 height 368
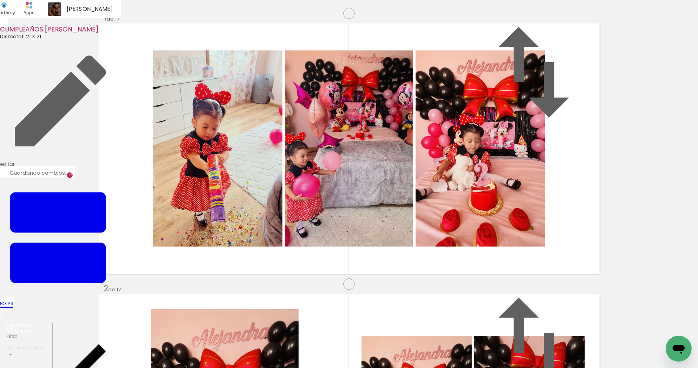
scroll to position [4342, 0]
drag, startPoint x: 471, startPoint y: 266, endPoint x: 476, endPoint y: 236, distance: 29.8
click at [475, 240] on quentale-workspace at bounding box center [349, 184] width 698 height 368
drag, startPoint x: 427, startPoint y: 345, endPoint x: 425, endPoint y: 214, distance: 131.1
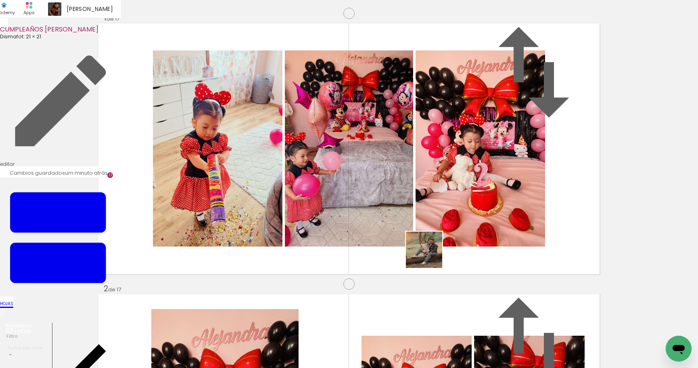
click at [424, 215] on quentale-workspace at bounding box center [349, 184] width 698 height 368
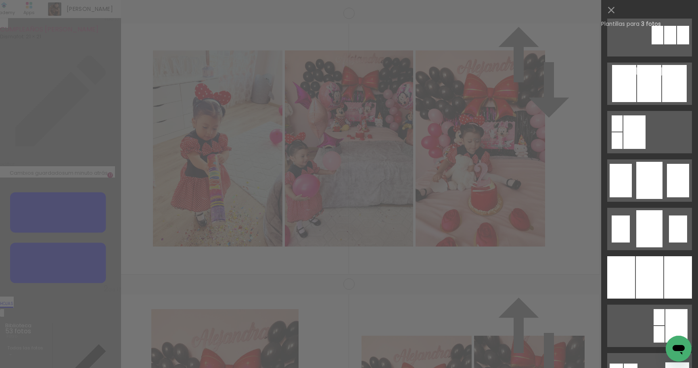
scroll to position [500, 0]
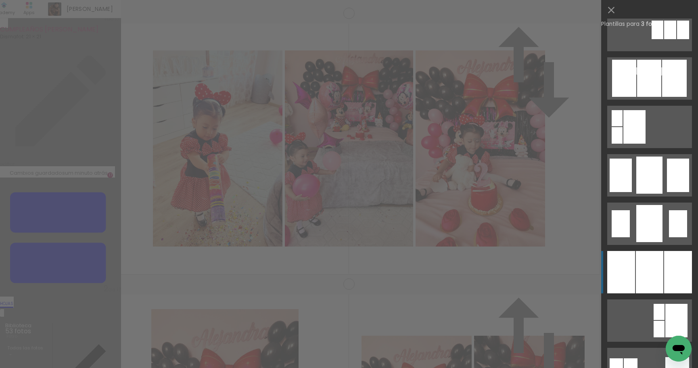
click at [658, 279] on div at bounding box center [649, 272] width 27 height 42
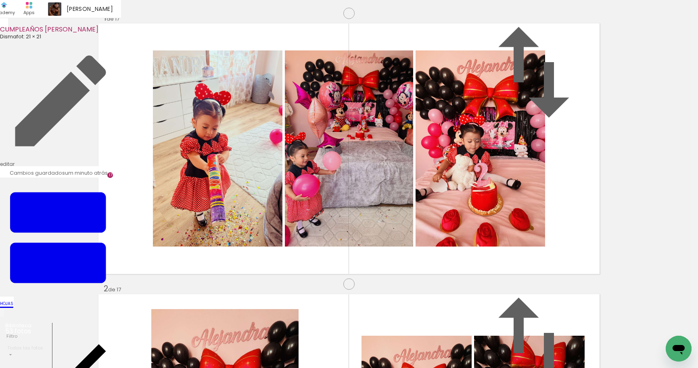
drag, startPoint x: 550, startPoint y: 182, endPoint x: 340, endPoint y: 179, distance: 210.2
click at [0, 0] on slot at bounding box center [0, 0] width 0 height 0
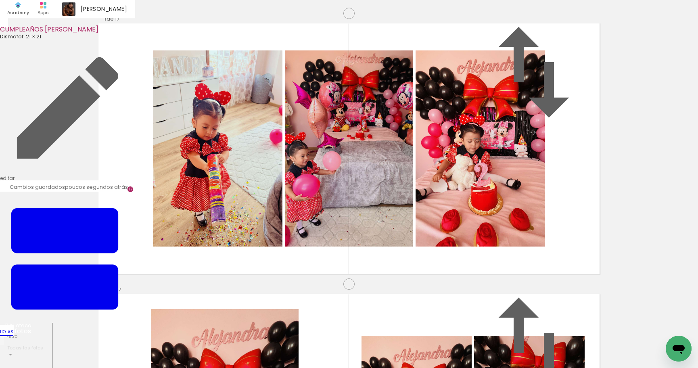
scroll to position [4592, 0]
drag, startPoint x: 543, startPoint y: 343, endPoint x: 483, endPoint y: 336, distance: 60.5
click at [399, 225] on quentale-workspace at bounding box center [349, 184] width 698 height 368
drag, startPoint x: 506, startPoint y: 287, endPoint x: 509, endPoint y: 242, distance: 45.7
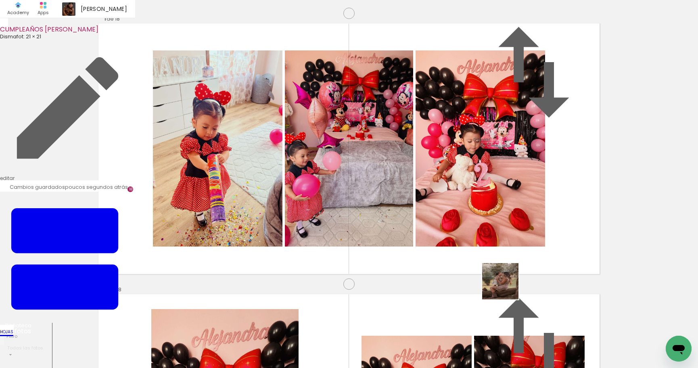
click at [509, 249] on quentale-workspace at bounding box center [349, 184] width 698 height 368
click at [385, 247] on quentale-workspace at bounding box center [349, 184] width 698 height 368
drag, startPoint x: 407, startPoint y: 344, endPoint x: 449, endPoint y: 269, distance: 86.5
click at [447, 265] on quentale-workspace at bounding box center [349, 184] width 698 height 368
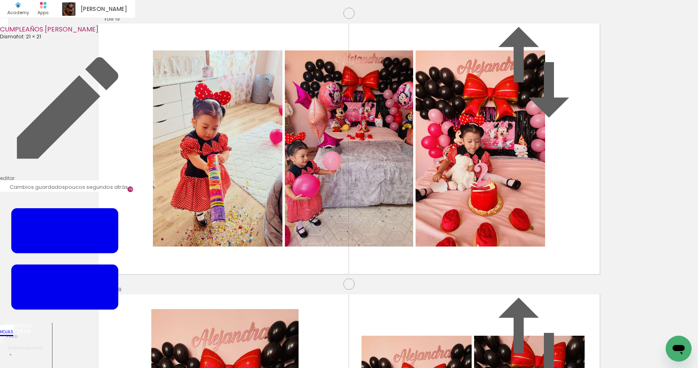
scroll to position [0, 1757]
drag, startPoint x: 405, startPoint y: 326, endPoint x: 435, endPoint y: 307, distance: 35.8
click at [429, 215] on quentale-workspace at bounding box center [349, 184] width 698 height 368
drag, startPoint x: 477, startPoint y: 291, endPoint x: 493, endPoint y: 241, distance: 52.7
click at [493, 241] on quentale-workspace at bounding box center [349, 184] width 698 height 368
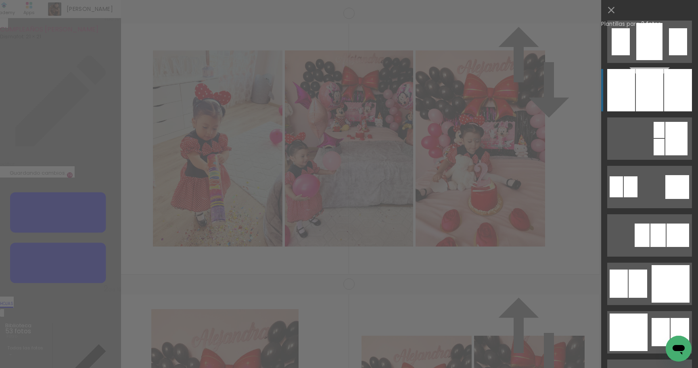
scroll to position [699, 0]
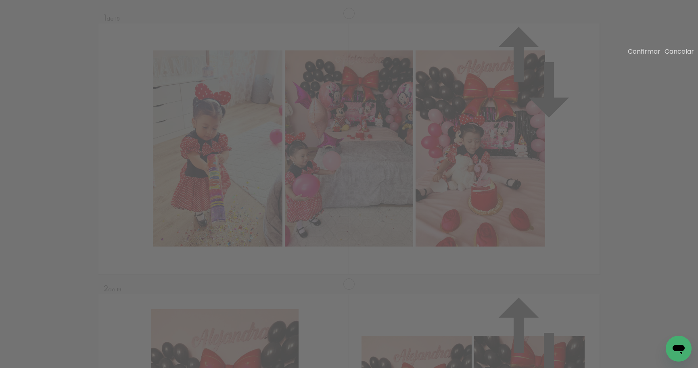
click at [0, 0] on slot "Confirmar" at bounding box center [0, 0] width 0 height 0
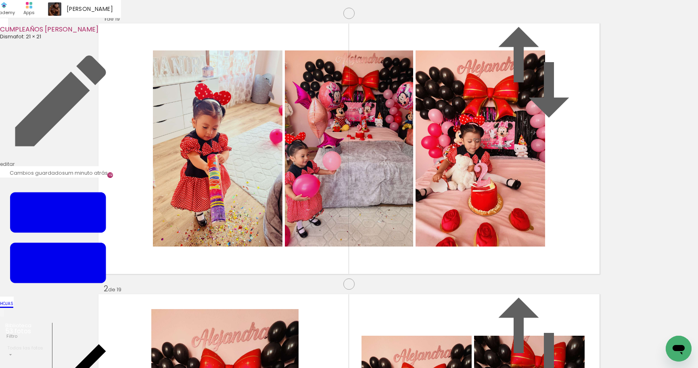
drag, startPoint x: 230, startPoint y: 172, endPoint x: 233, endPoint y: 157, distance: 15.2
drag, startPoint x: 634, startPoint y: 343, endPoint x: 585, endPoint y: 361, distance: 51.8
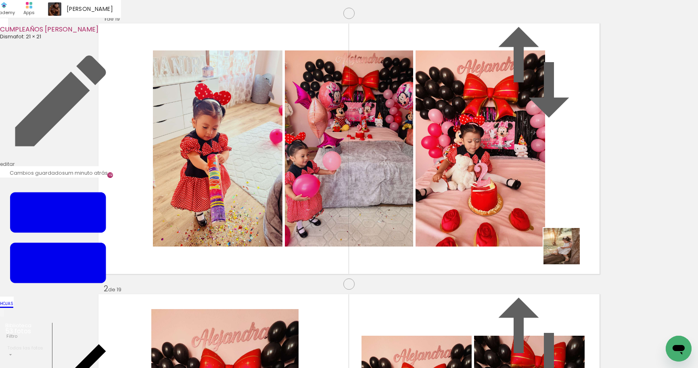
click at [566, 247] on quentale-workspace at bounding box center [349, 184] width 698 height 368
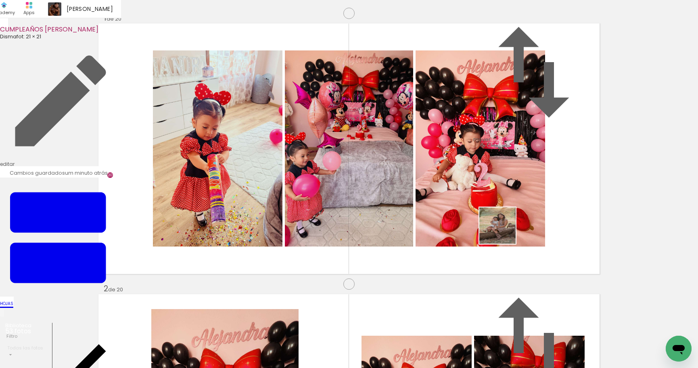
drag, startPoint x: 582, startPoint y: 332, endPoint x: 670, endPoint y: 324, distance: 87.9
click at [501, 228] on quentale-workspace at bounding box center [349, 184] width 698 height 368
drag, startPoint x: 676, startPoint y: 335, endPoint x: 490, endPoint y: 204, distance: 227.9
click at [490, 204] on quentale-workspace at bounding box center [349, 184] width 698 height 368
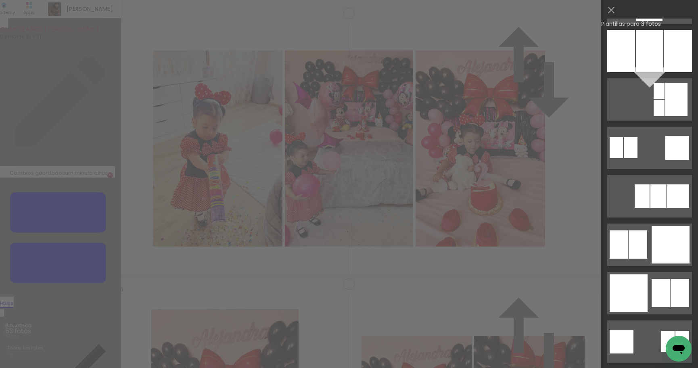
scroll to position [737, 0]
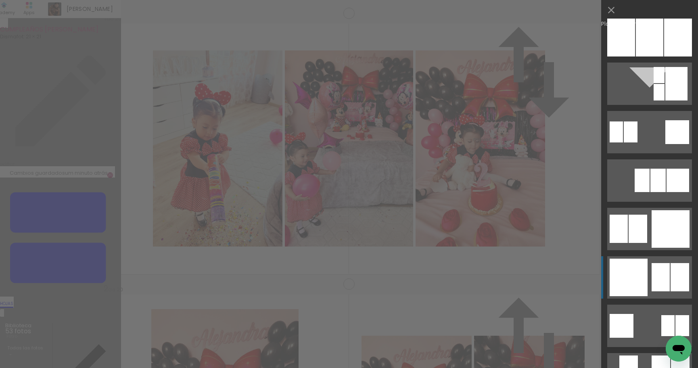
click at [636, 355] on div at bounding box center [628, 373] width 19 height 37
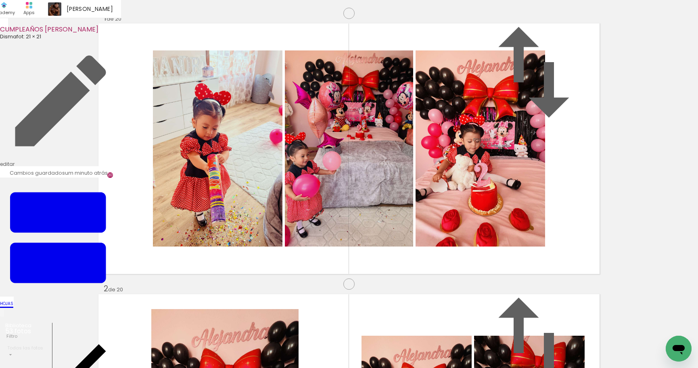
drag, startPoint x: 551, startPoint y: 205, endPoint x: 280, endPoint y: 194, distance: 270.9
click at [0, 0] on slot at bounding box center [0, 0] width 0 height 0
drag, startPoint x: 286, startPoint y: 190, endPoint x: 286, endPoint y: 198, distance: 8.1
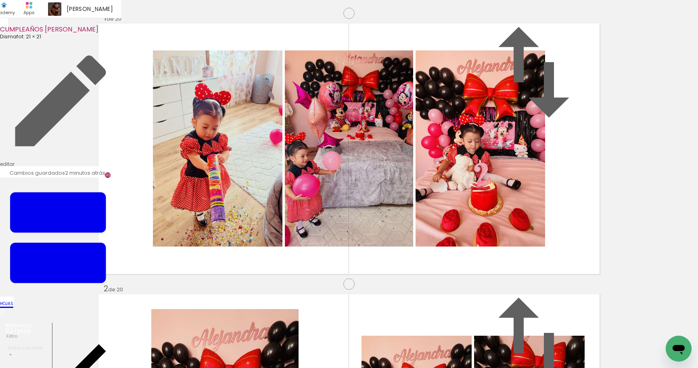
scroll to position [4325, 0]
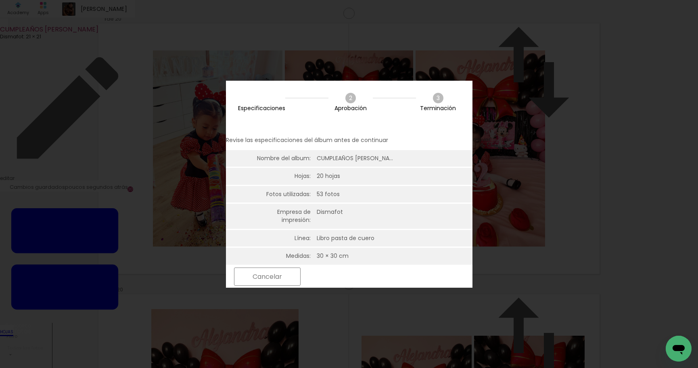
scroll to position [0, 1757]
click at [0, 0] on slot "Próximo" at bounding box center [0, 0] width 0 height 0
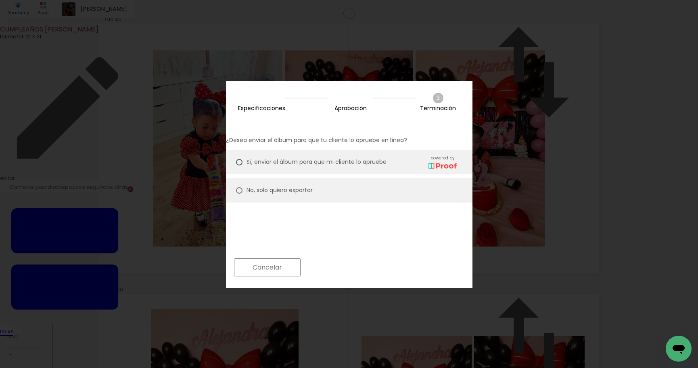
click at [256, 182] on paper-radio-button "No, solo quiero exportar" at bounding box center [349, 190] width 247 height 24
type paper-radio-button "on"
click at [0, 0] on slot "Próximo" at bounding box center [0, 0] width 0 height 0
type input "Alta, 300 DPI"
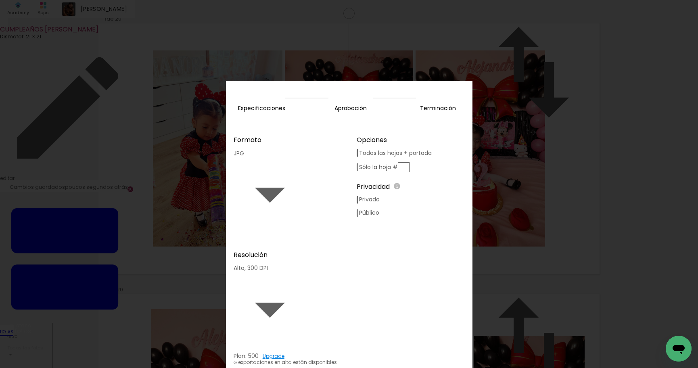
click at [0, 0] on slot "Exportar" at bounding box center [0, 0] width 0 height 0
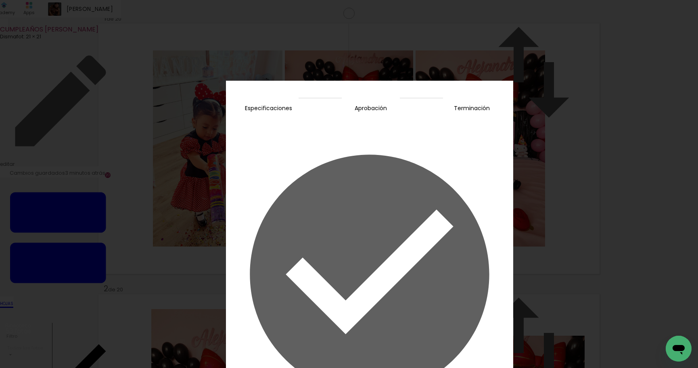
scroll to position [4325, 0]
